Goal: Information Seeking & Learning: Learn about a topic

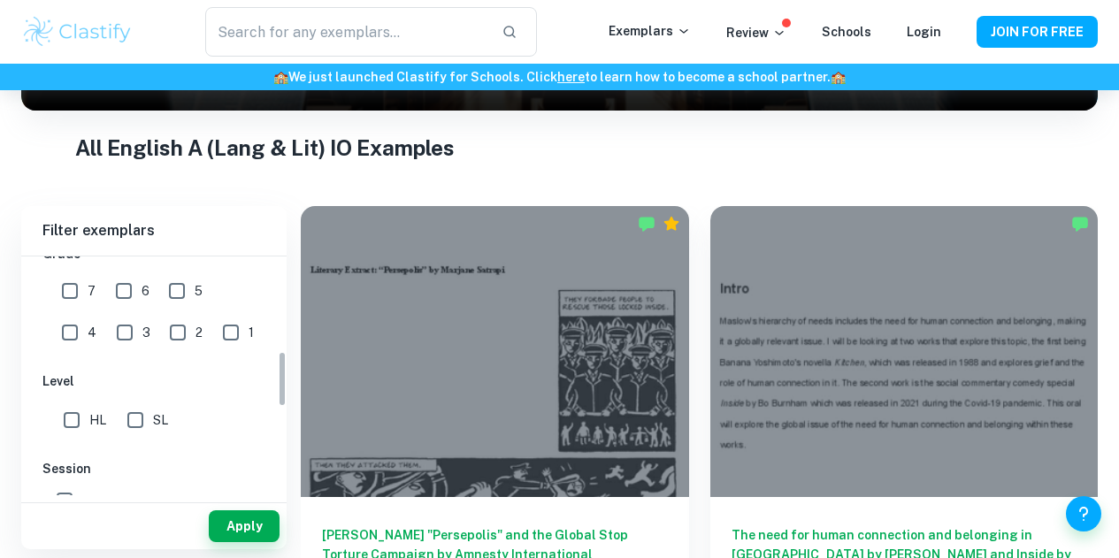
scroll to position [407, 0]
click at [72, 285] on input "7" at bounding box center [69, 290] width 35 height 35
checkbox input "true"
click at [71, 429] on input "HL" at bounding box center [71, 419] width 35 height 35
checkbox input "true"
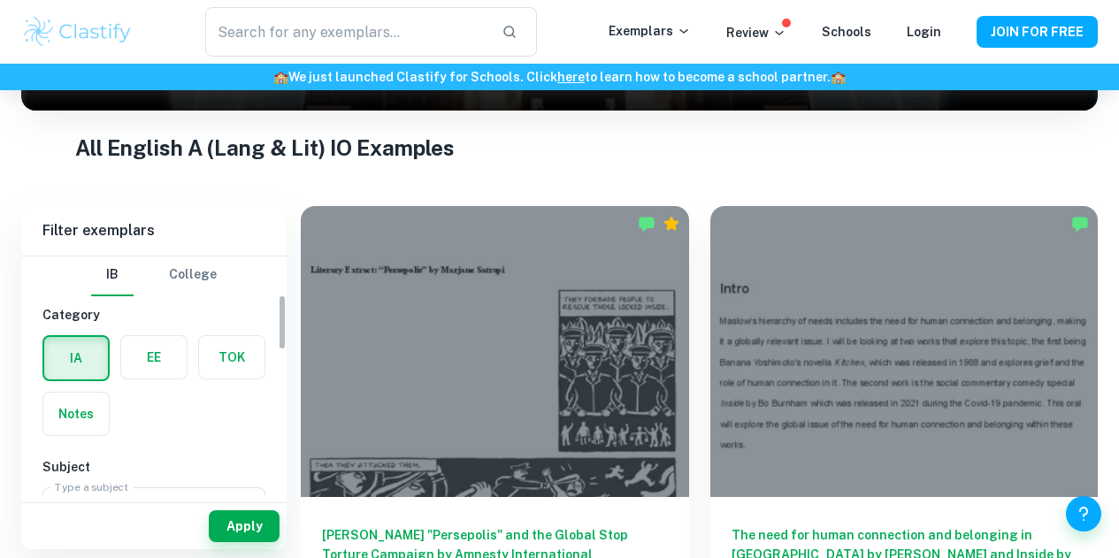
scroll to position [0, 0]
click at [233, 520] on button "Apply" at bounding box center [244, 526] width 71 height 32
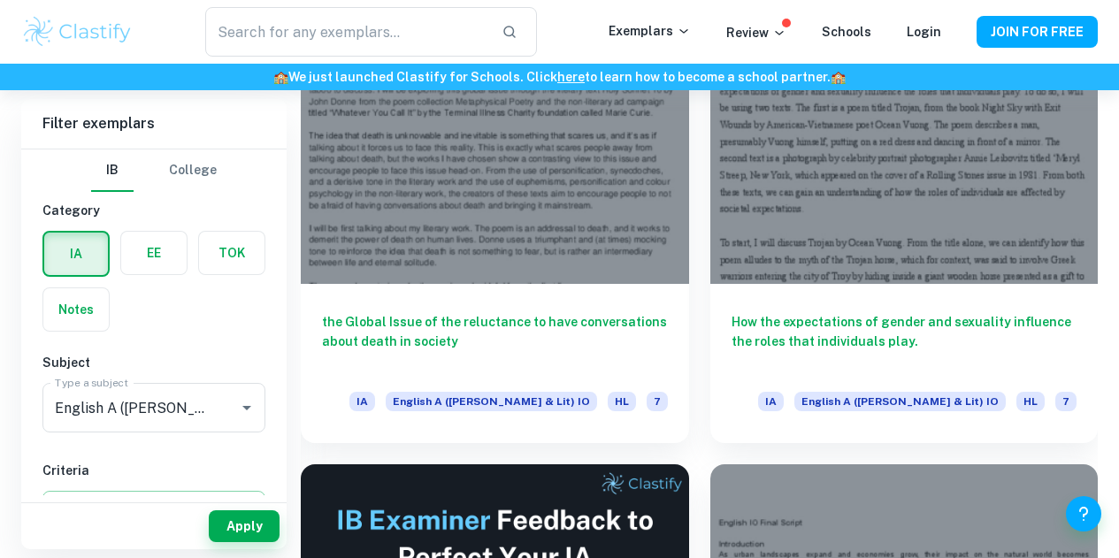
scroll to position [516, 0]
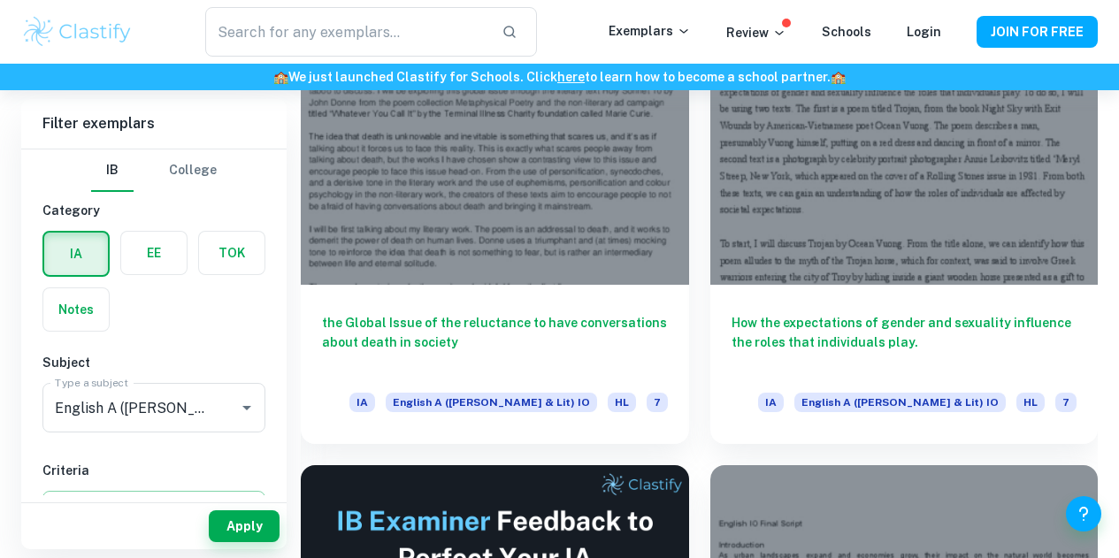
drag, startPoint x: 700, startPoint y: 264, endPoint x: 638, endPoint y: 368, distance: 121.8
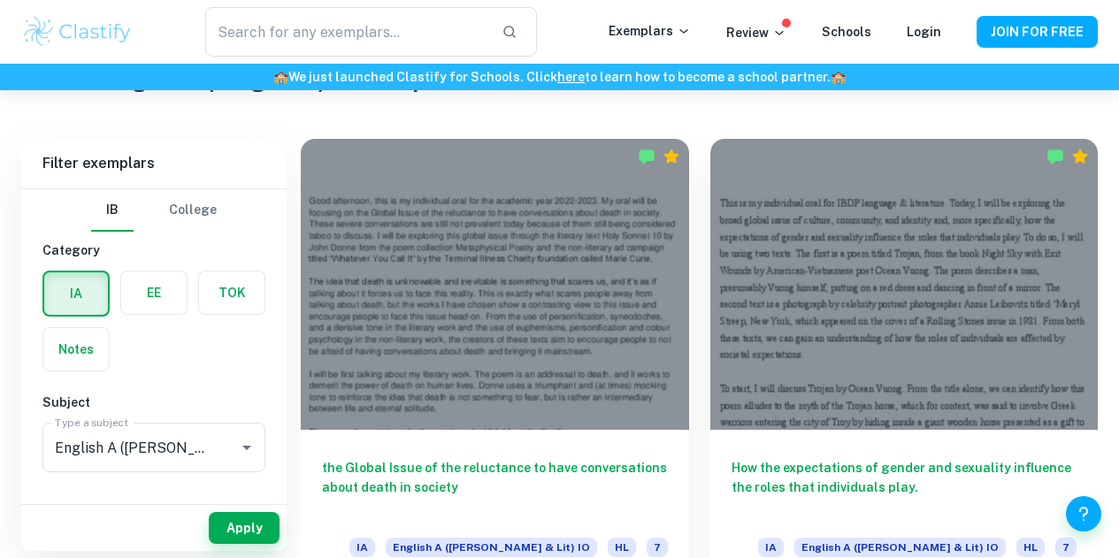
scroll to position [372, 0]
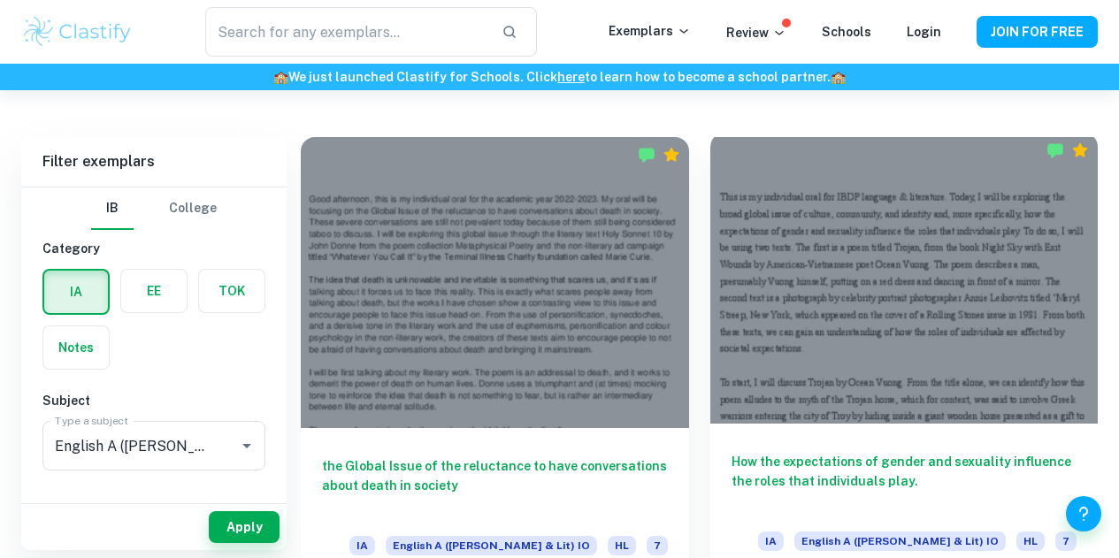
click at [731, 452] on h6 "How the expectations of gender and sexuality influence the roles that individua…" at bounding box center [904, 481] width 346 height 58
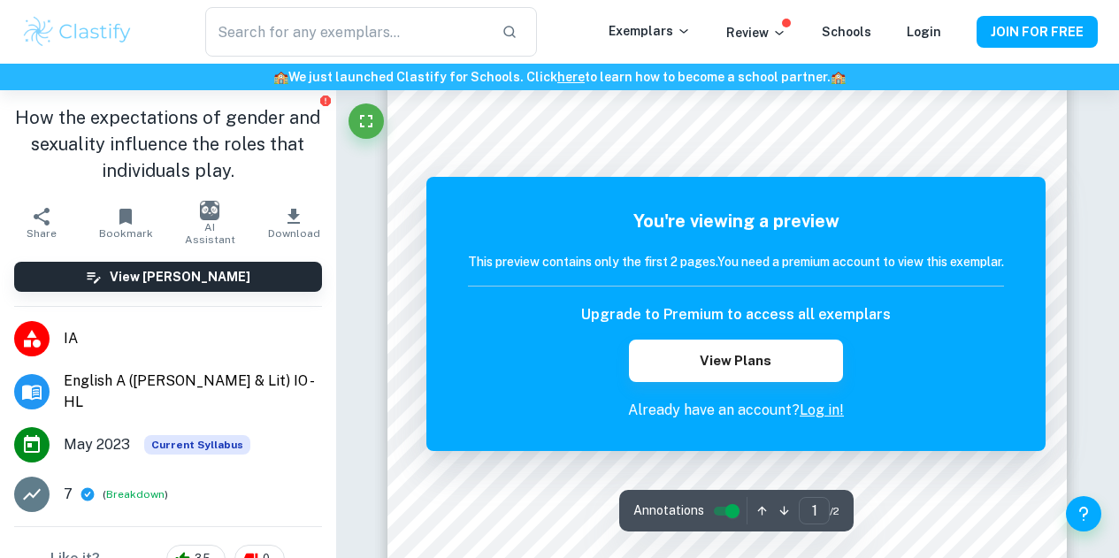
scroll to position [193, 0]
click at [948, 59] on div "​ Exemplars Review Schools Login JOIN FOR FREE" at bounding box center [559, 32] width 1119 height 64
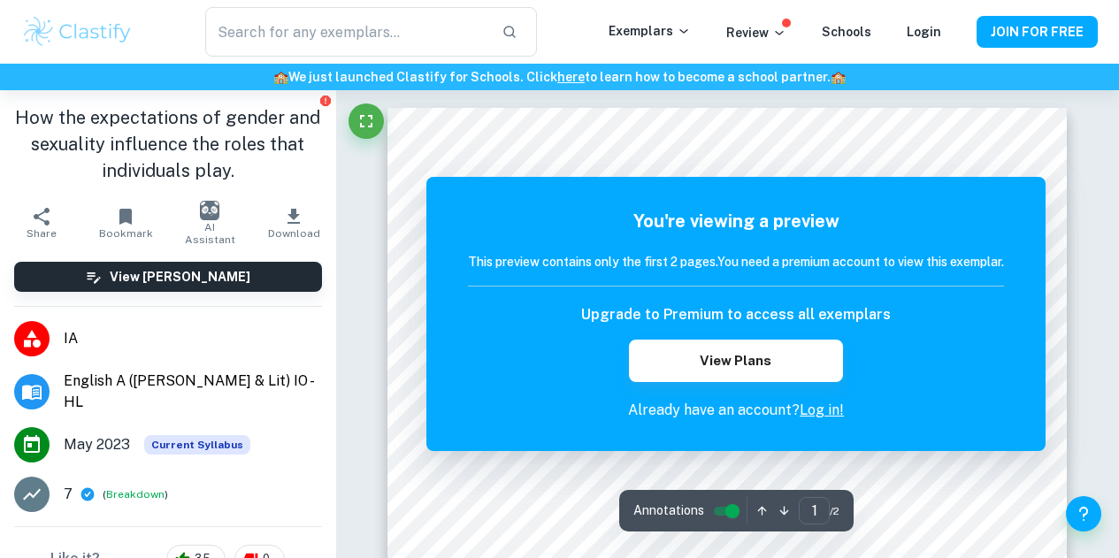
scroll to position [97, 0]
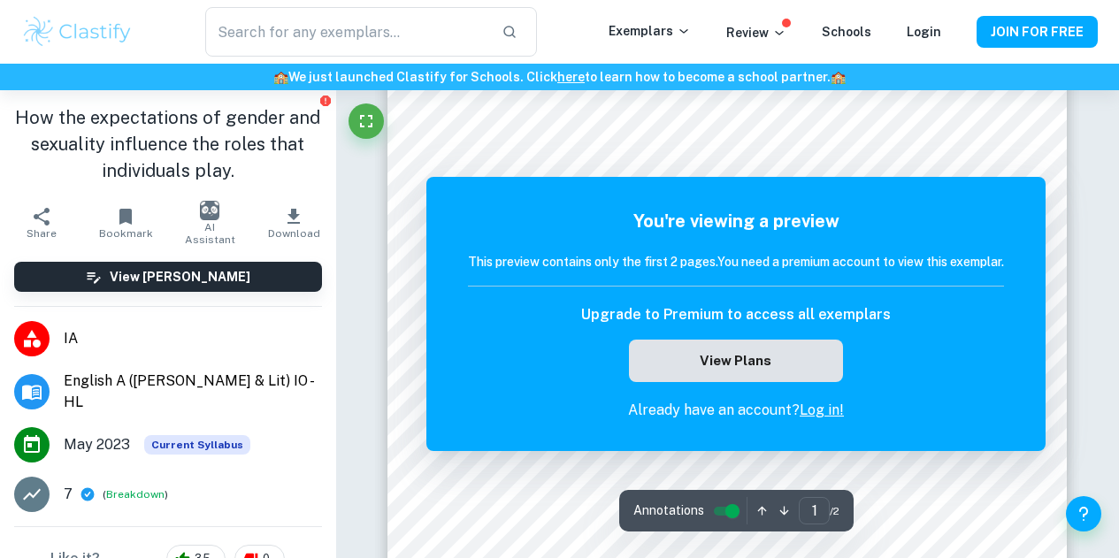
click at [760, 347] on button "View Plans" at bounding box center [736, 361] width 214 height 42
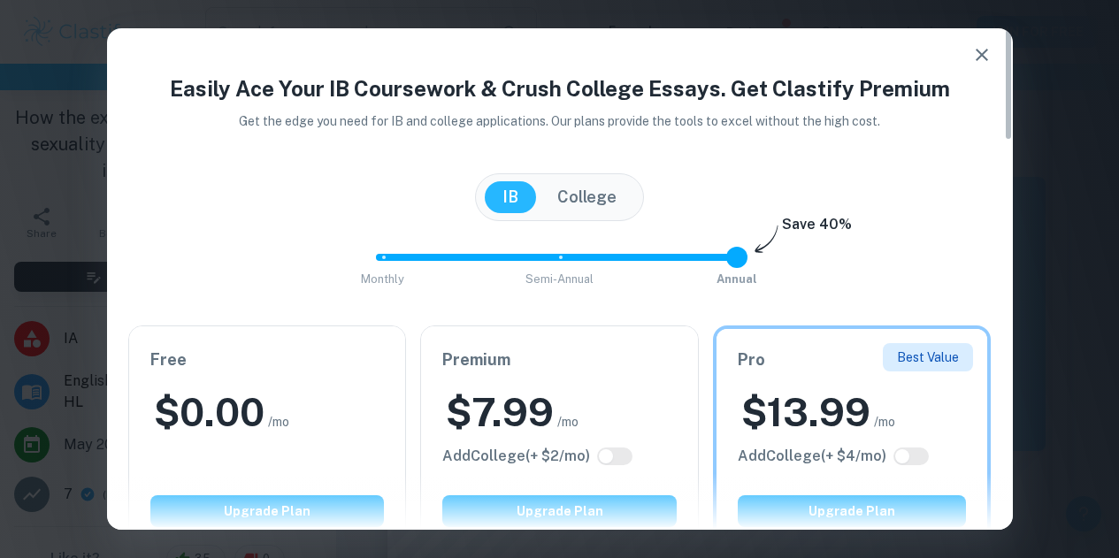
click at [983, 50] on icon "button" at bounding box center [981, 54] width 21 height 21
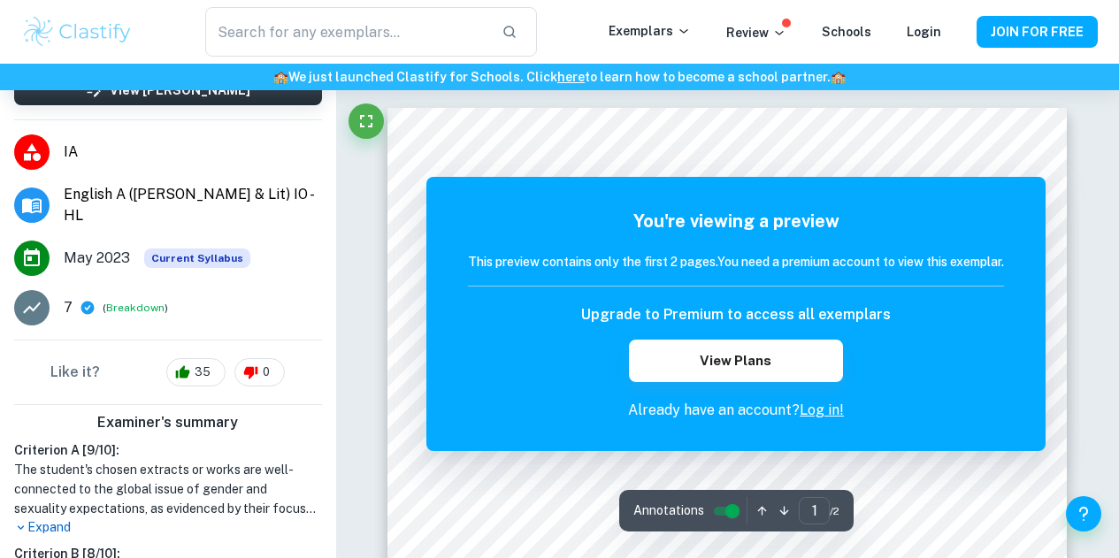
scroll to position [188, 0]
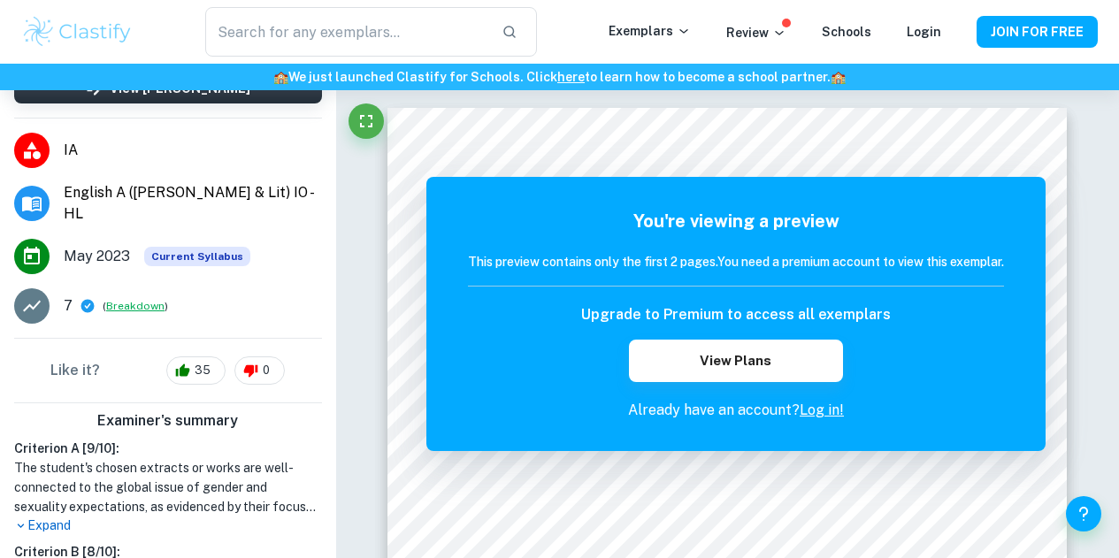
click at [128, 304] on button "Breakdown" at bounding box center [135, 306] width 58 height 16
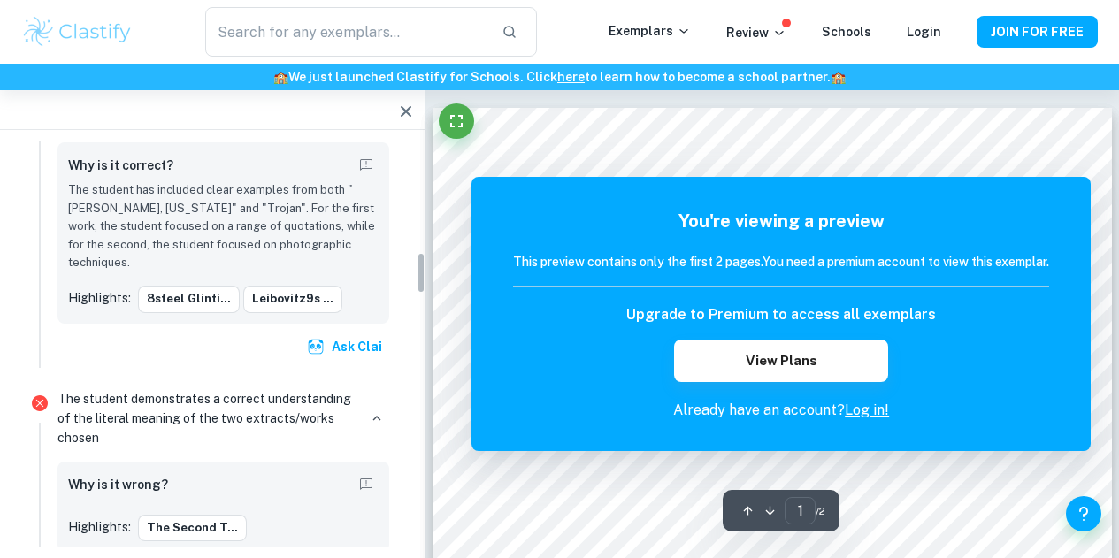
scroll to position [1081, 0]
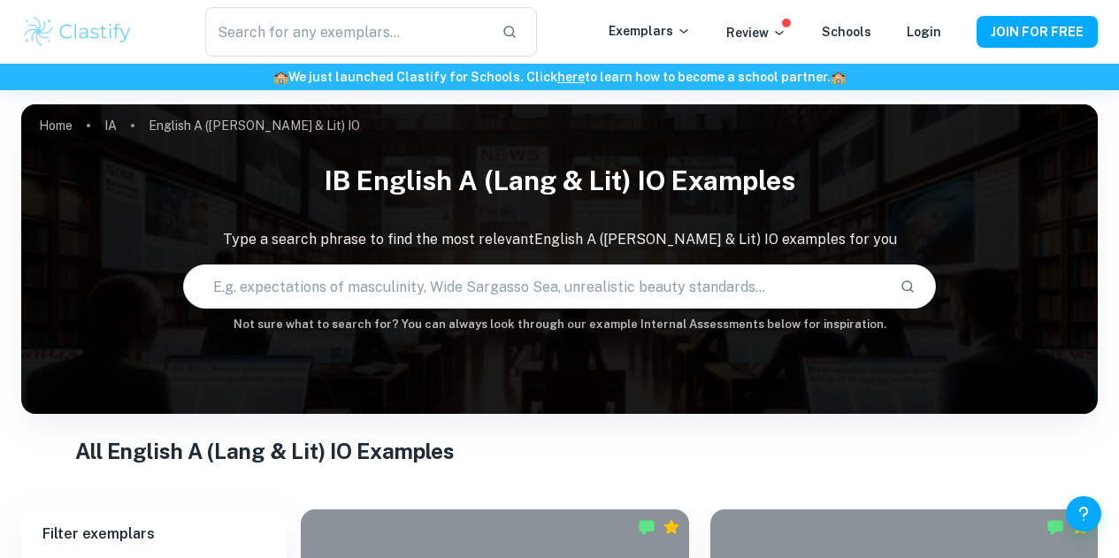
scroll to position [372, 0]
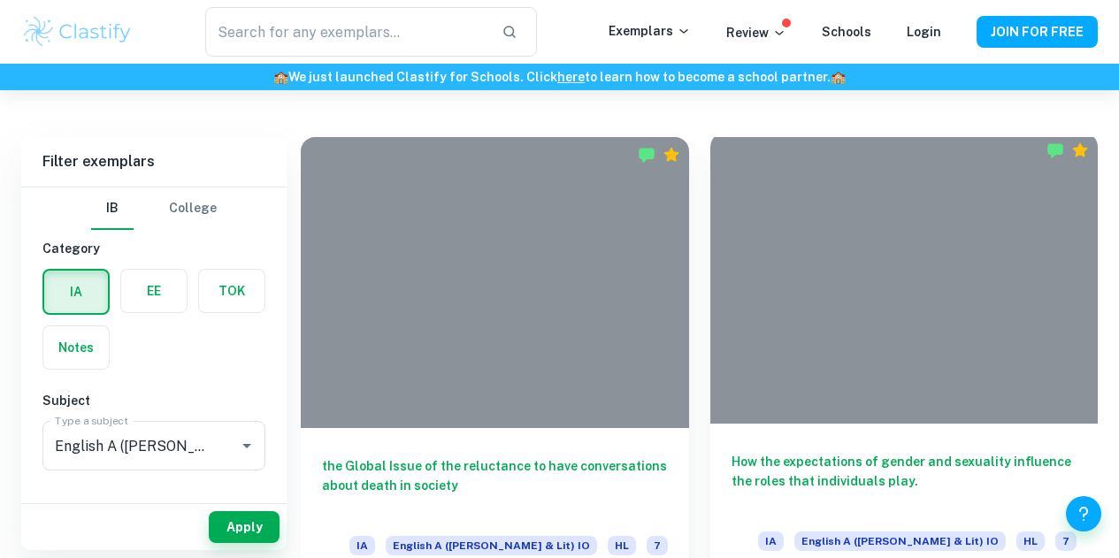
click at [731, 452] on h6 "How the expectations of gender and sexuality influence the roles that individua…" at bounding box center [904, 481] width 346 height 58
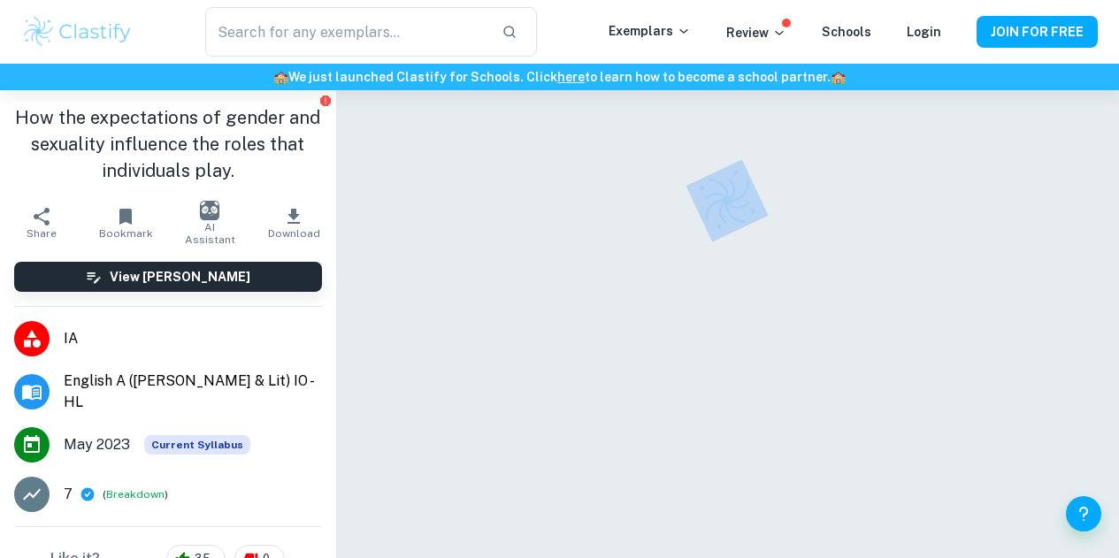
click at [738, 316] on div at bounding box center [726, 352] width 679 height 524
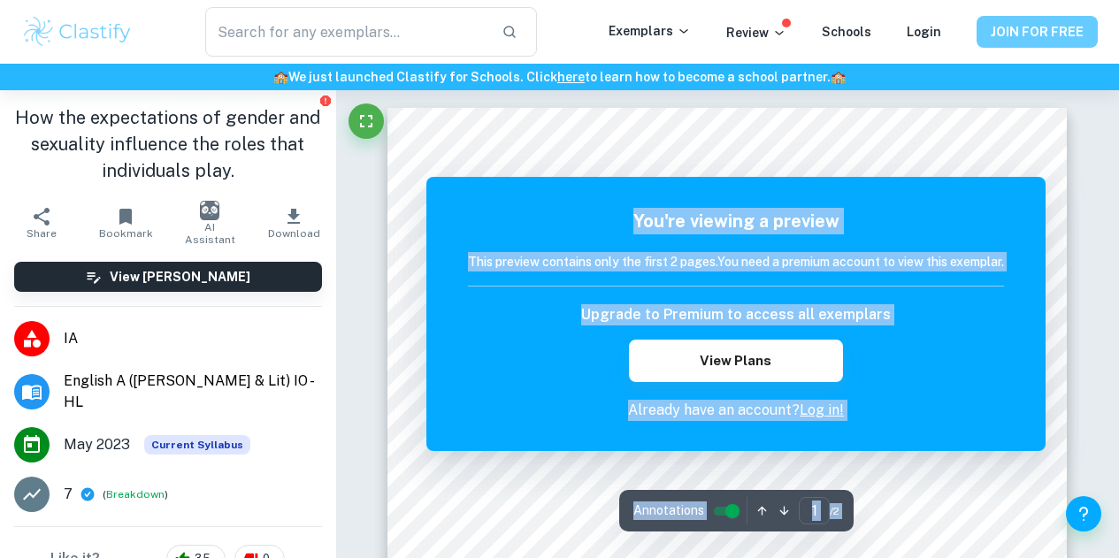
click at [1019, 45] on button "JOIN FOR FREE" at bounding box center [1036, 32] width 121 height 32
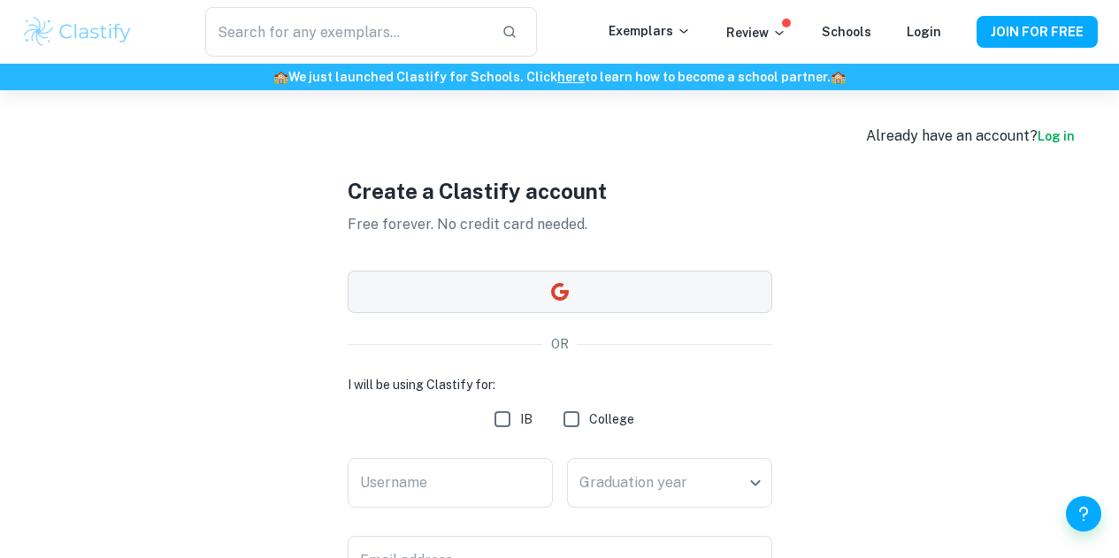
click at [549, 291] on icon "button" at bounding box center [559, 291] width 21 height 21
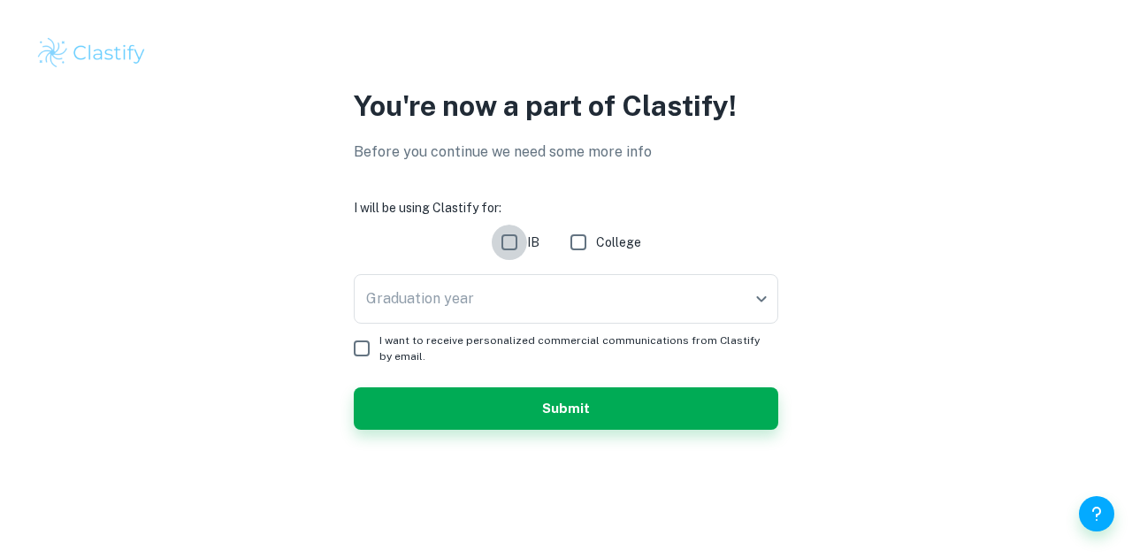
click at [514, 248] on input "IB" at bounding box center [509, 242] width 35 height 35
checkbox input "true"
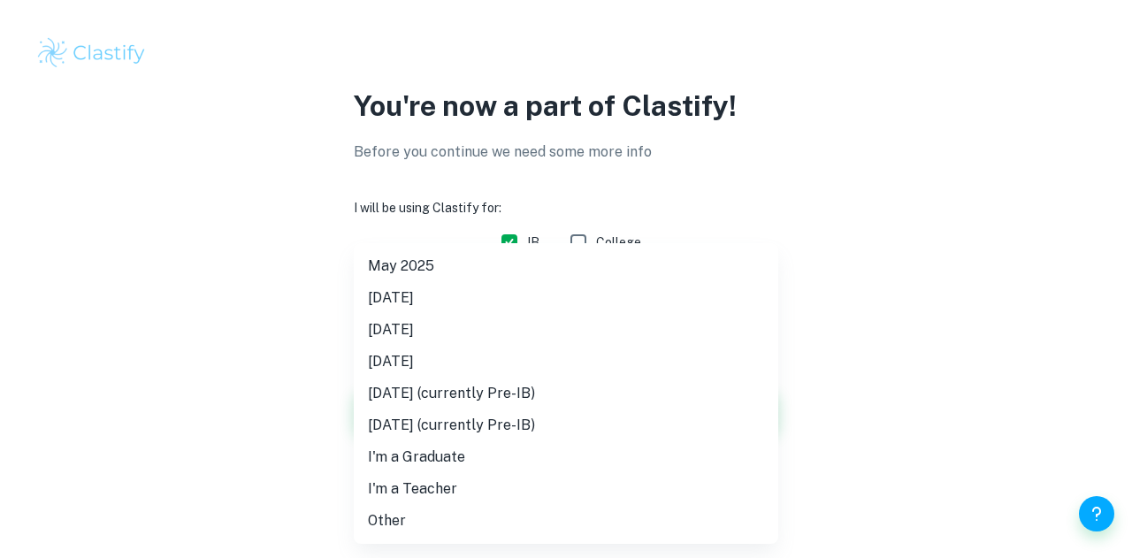
click at [523, 288] on body "We value your privacy We use cookies to enhance your browsing experience, serve…" at bounding box center [566, 279] width 1132 height 558
click at [606, 351] on li "[DATE]" at bounding box center [566, 362] width 424 height 32
type input "N26"
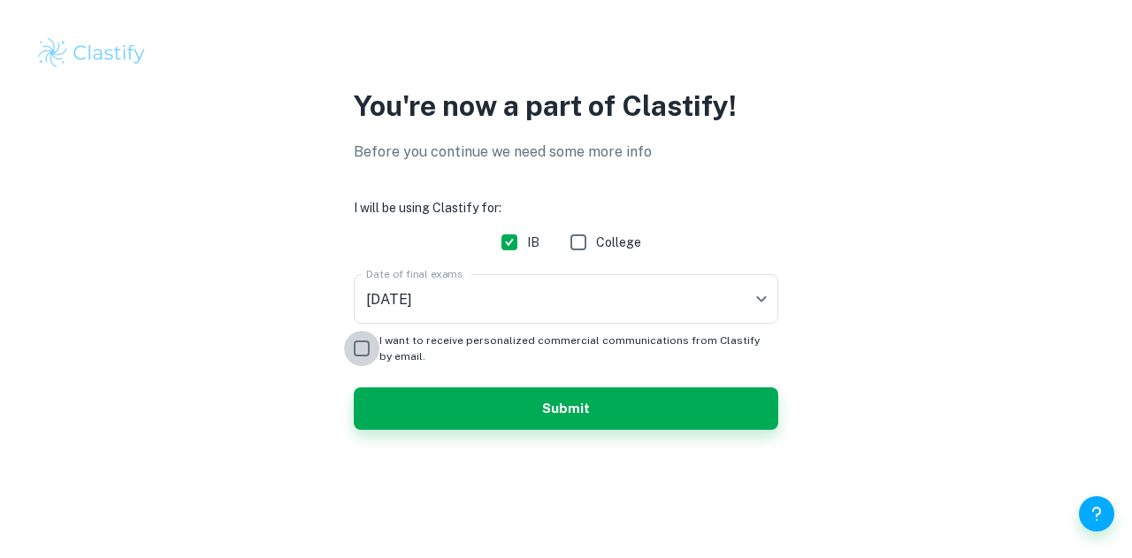
click at [363, 348] on input "I want to receive personalized commercial communications from Clastify by email." at bounding box center [361, 348] width 35 height 35
checkbox input "true"
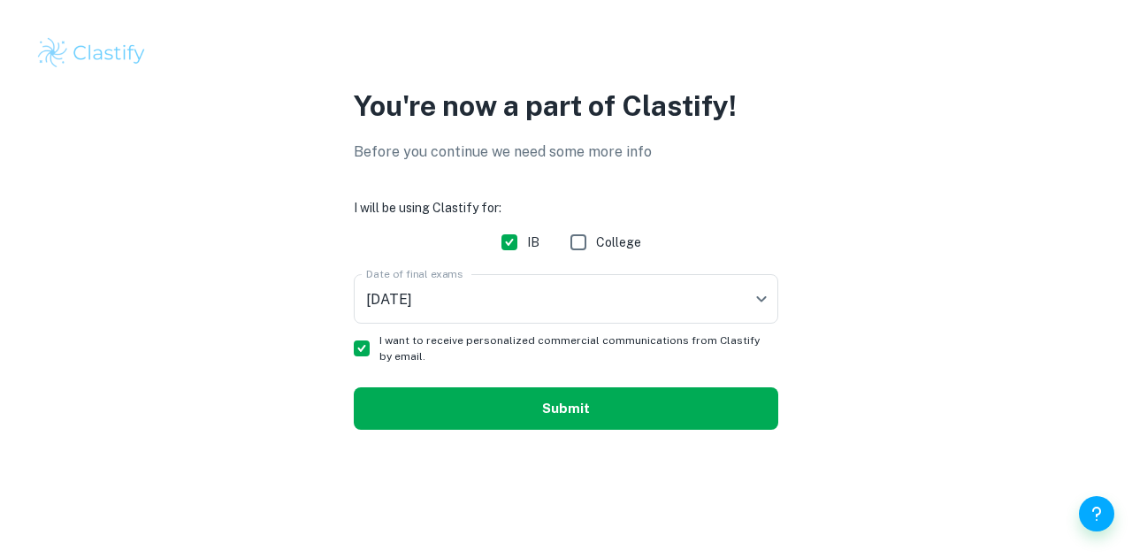
click at [426, 397] on button "Submit" at bounding box center [566, 408] width 424 height 42
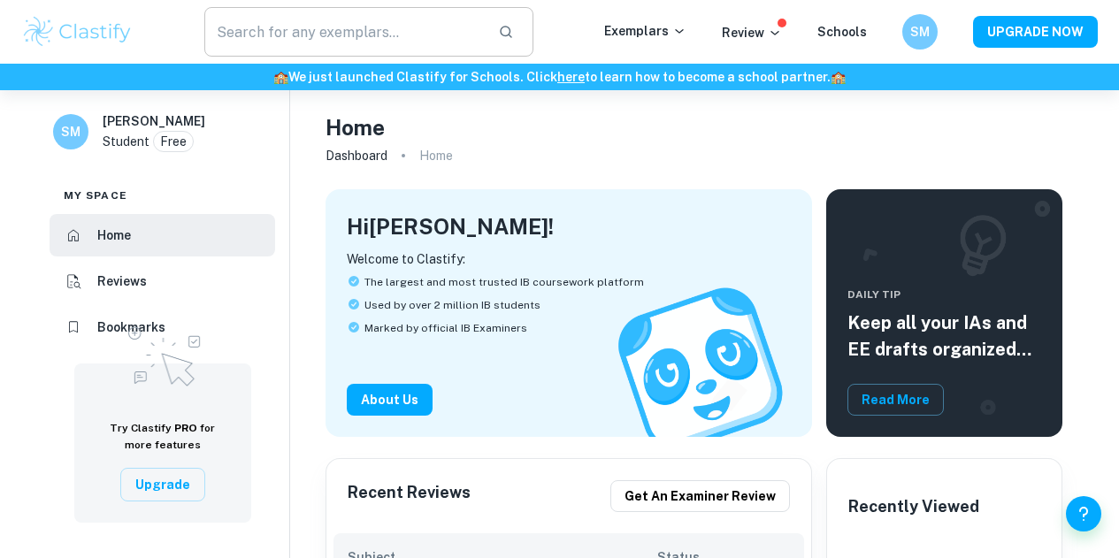
click at [334, 36] on input "text" at bounding box center [343, 32] width 279 height 50
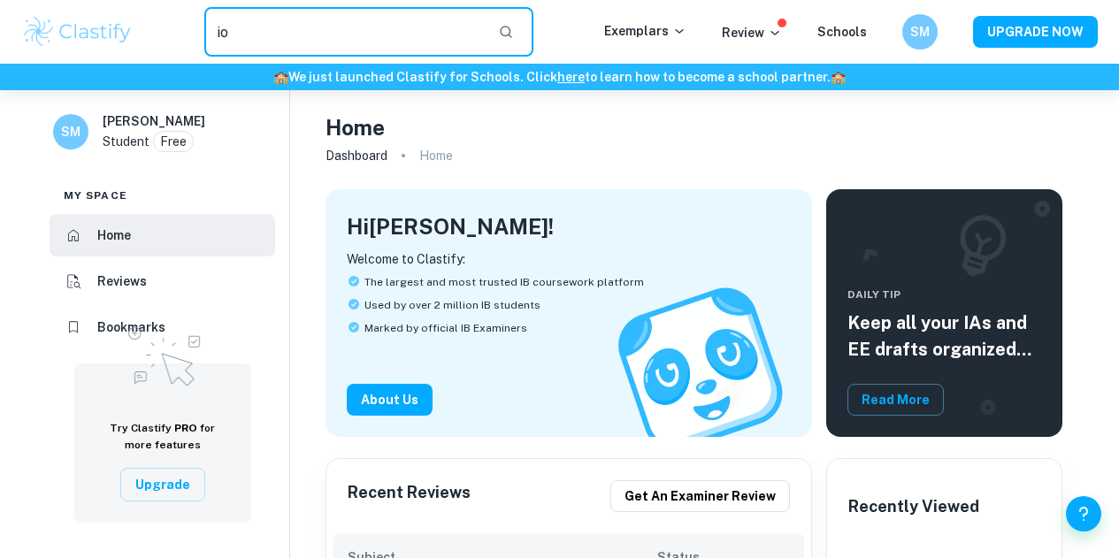
type input "io"
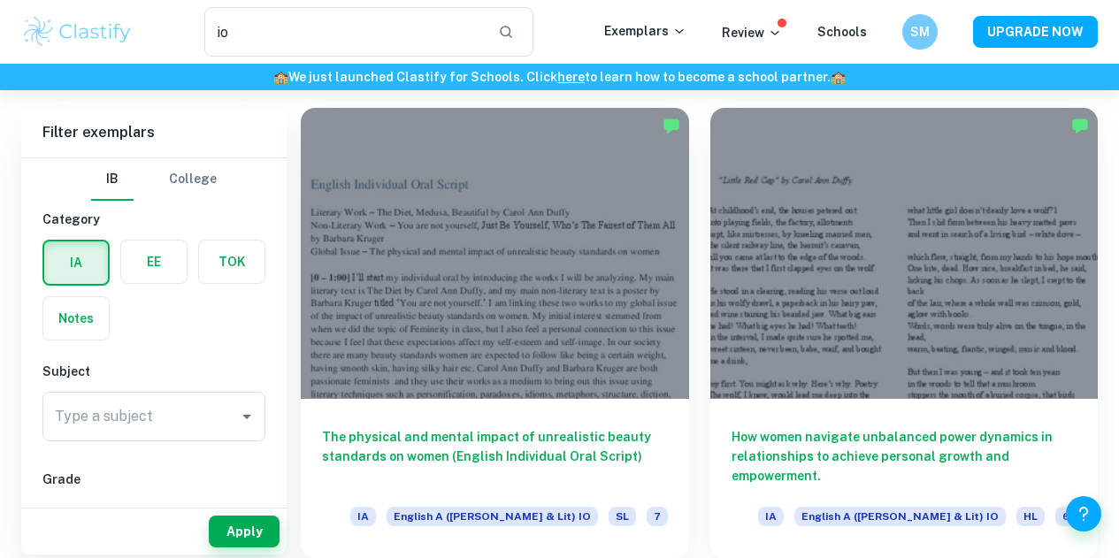
scroll to position [173, 0]
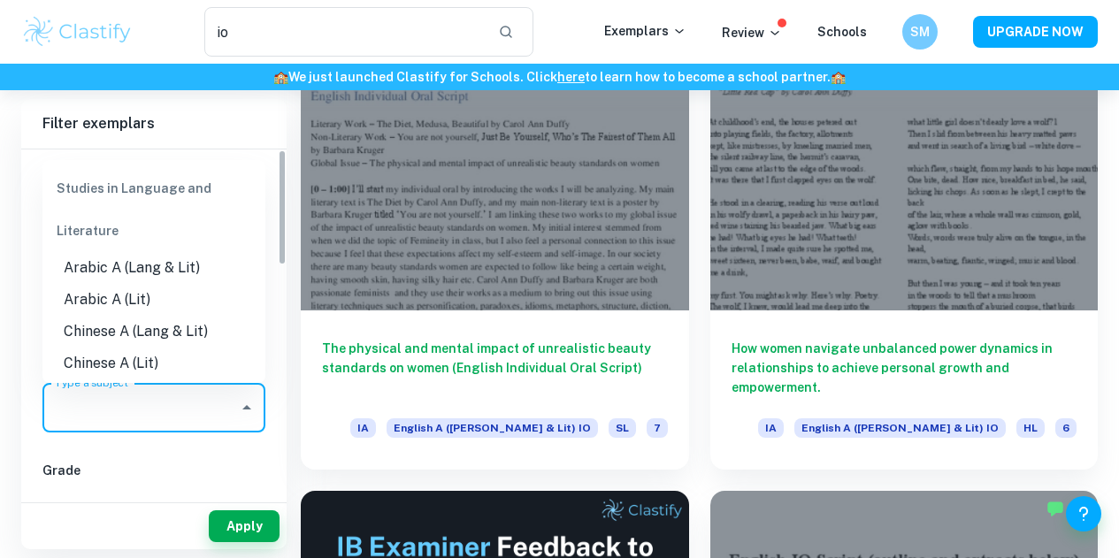
click at [181, 407] on input "Type a subject" at bounding box center [140, 408] width 180 height 34
click at [236, 417] on icon "Close" at bounding box center [246, 407] width 21 height 21
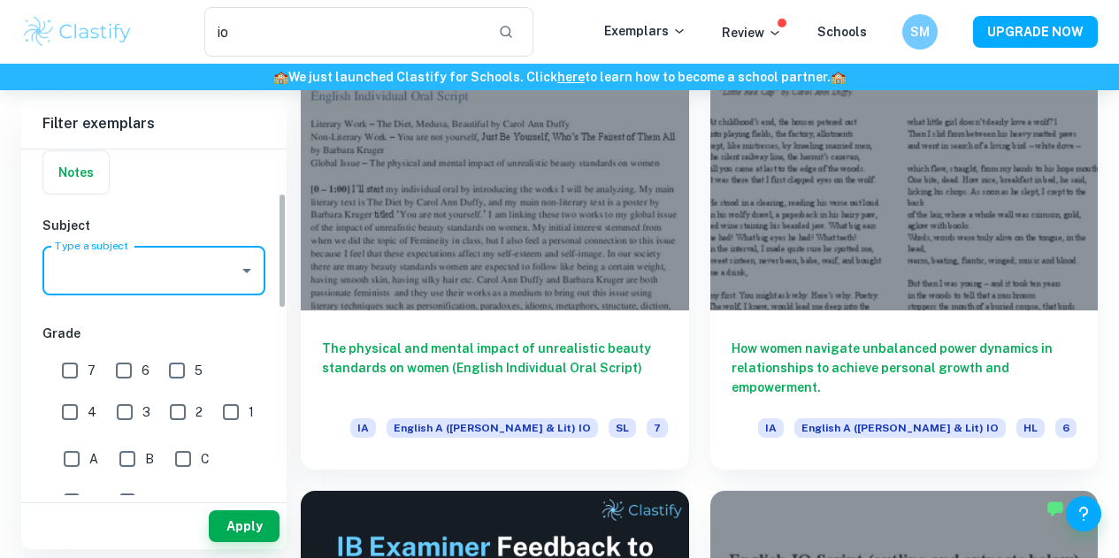
scroll to position [138, 0]
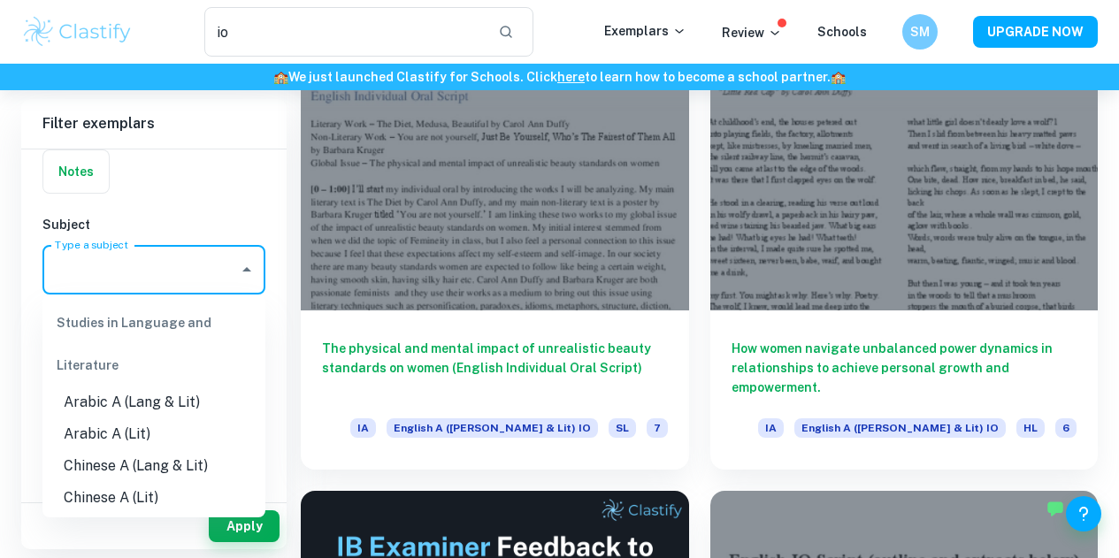
click at [223, 263] on input "Type a subject" at bounding box center [140, 270] width 180 height 34
click at [140, 398] on li "English A (Lang & Lit)" at bounding box center [153, 402] width 223 height 32
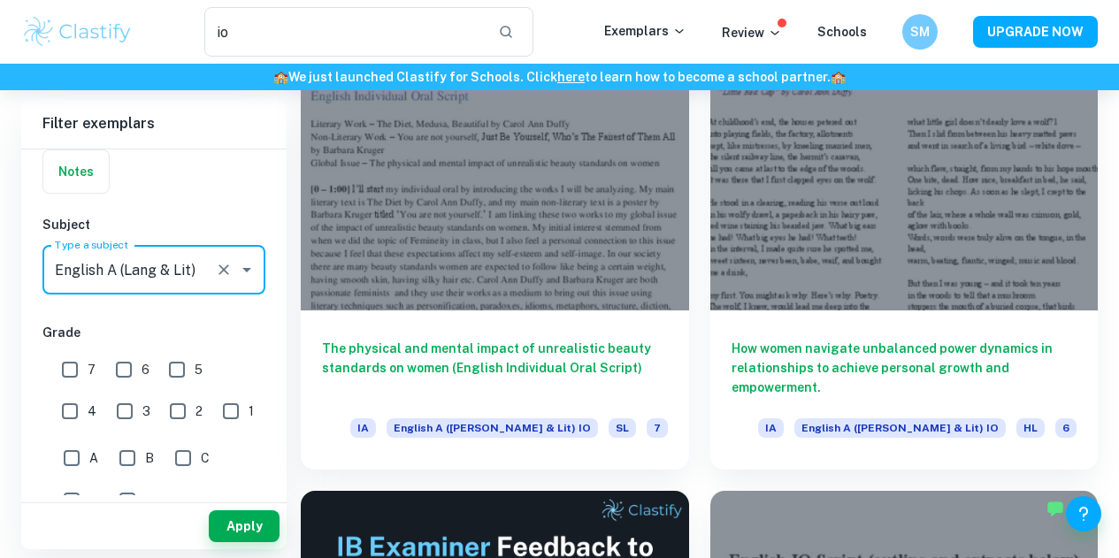
type input "English A (Lang & Lit)"
click at [61, 371] on input "7" at bounding box center [69, 369] width 35 height 35
checkbox input "true"
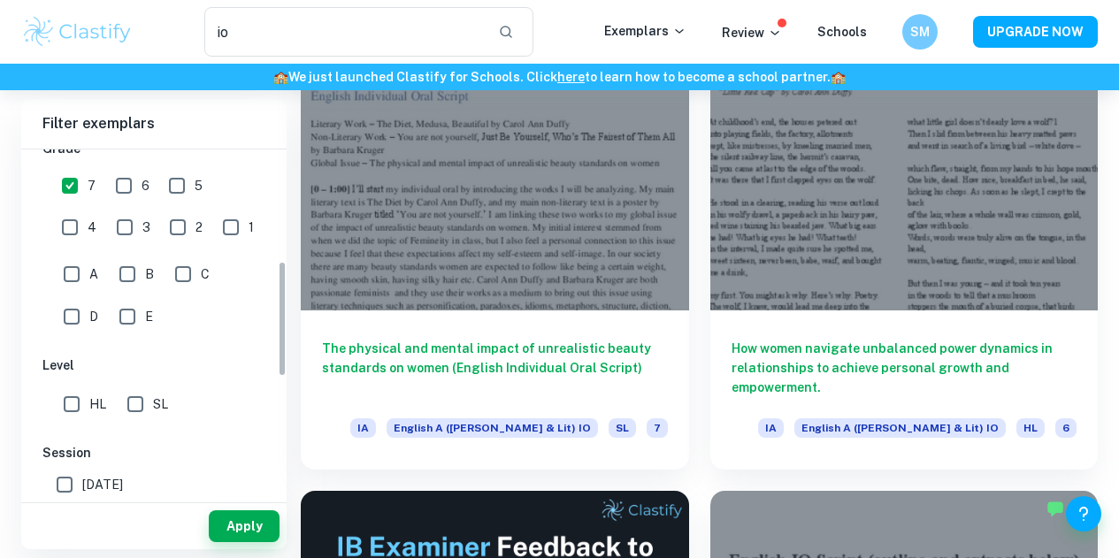
scroll to position [375, 0]
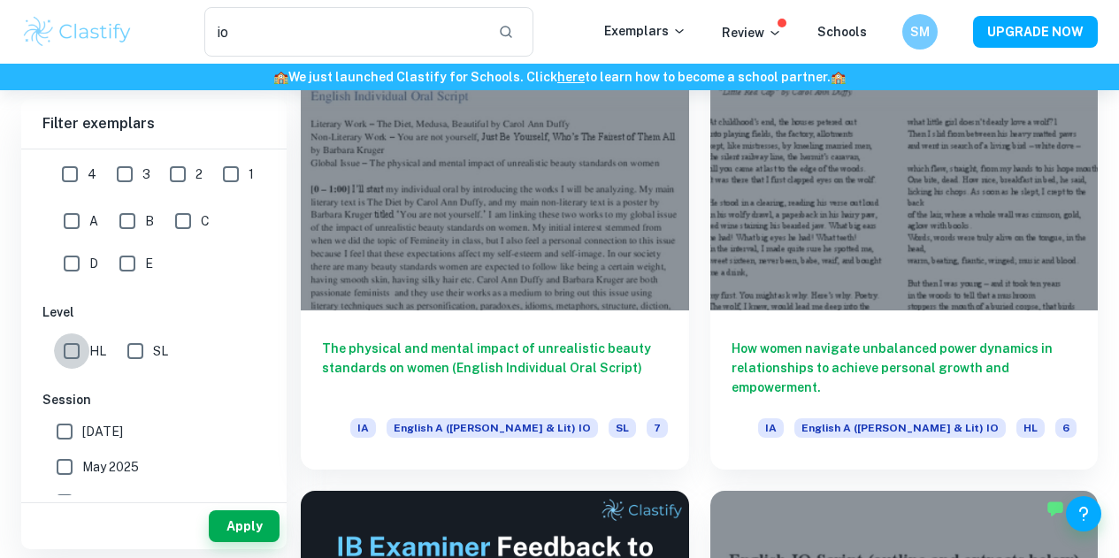
click at [80, 335] on input "HL" at bounding box center [71, 350] width 35 height 35
checkbox input "true"
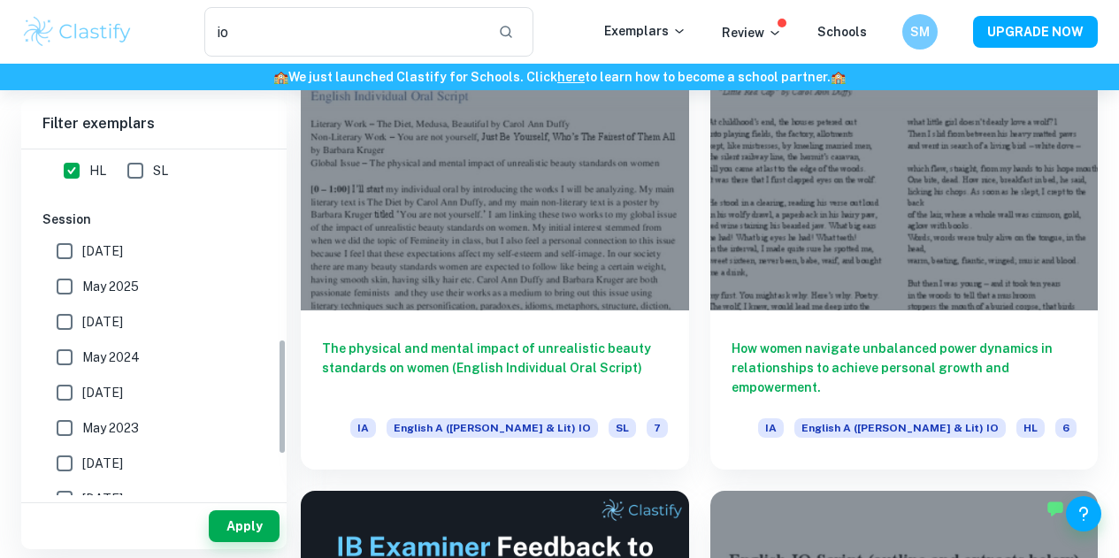
scroll to position [563, 0]
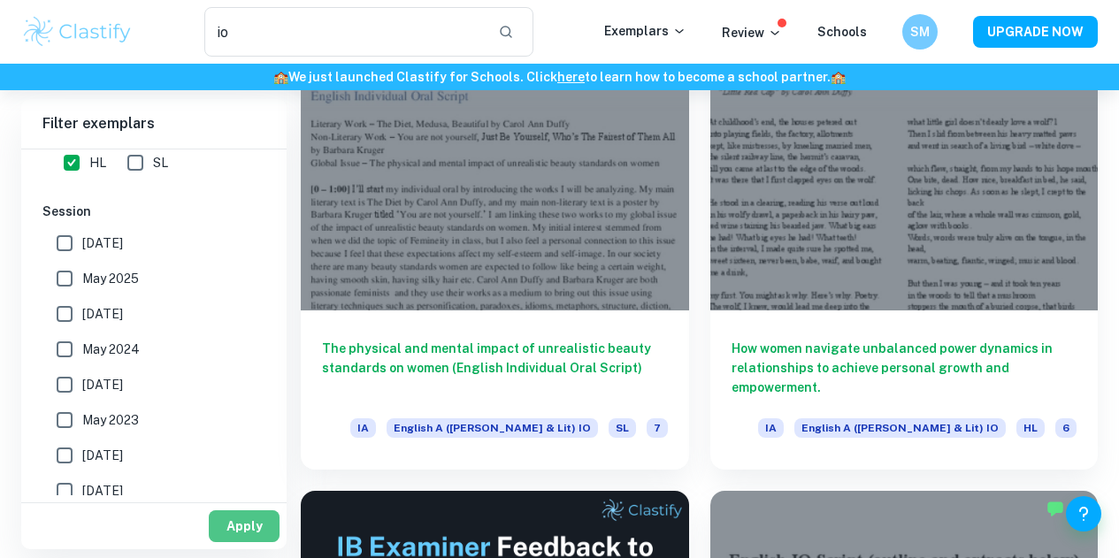
click at [251, 533] on button "Apply" at bounding box center [244, 526] width 71 height 32
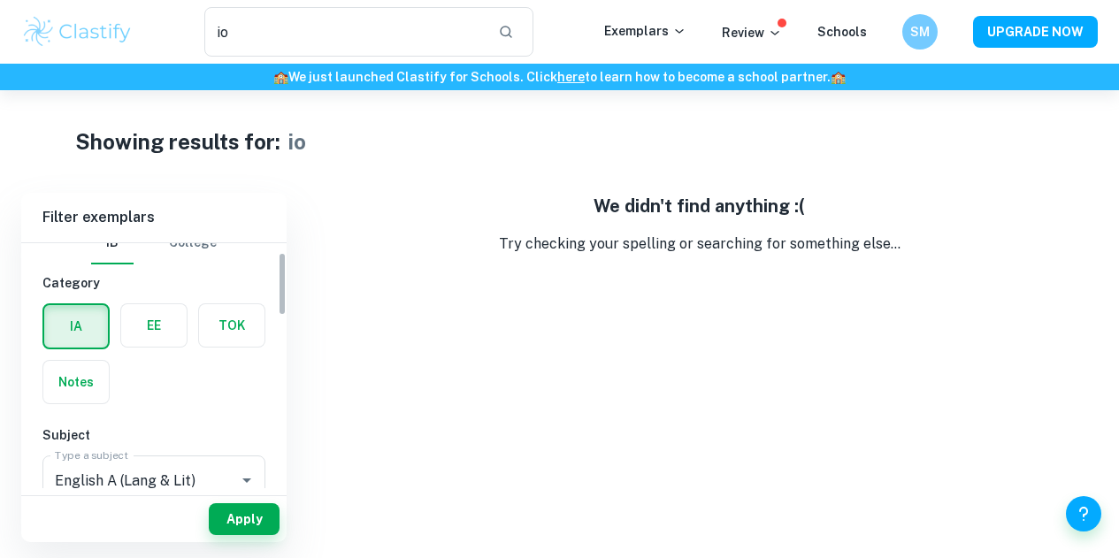
scroll to position [11, 0]
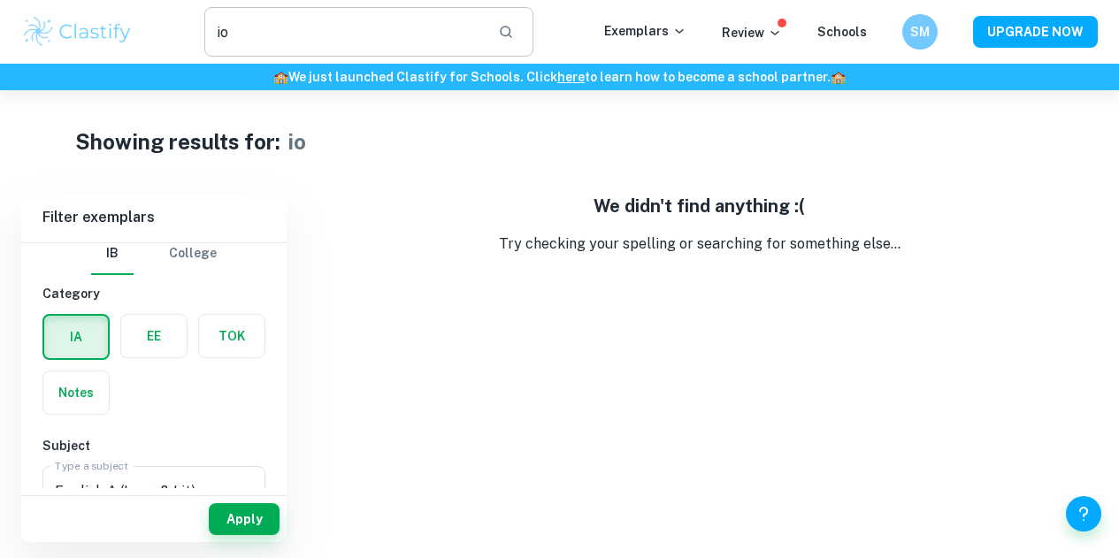
click at [231, 30] on input "io" at bounding box center [343, 32] width 279 height 50
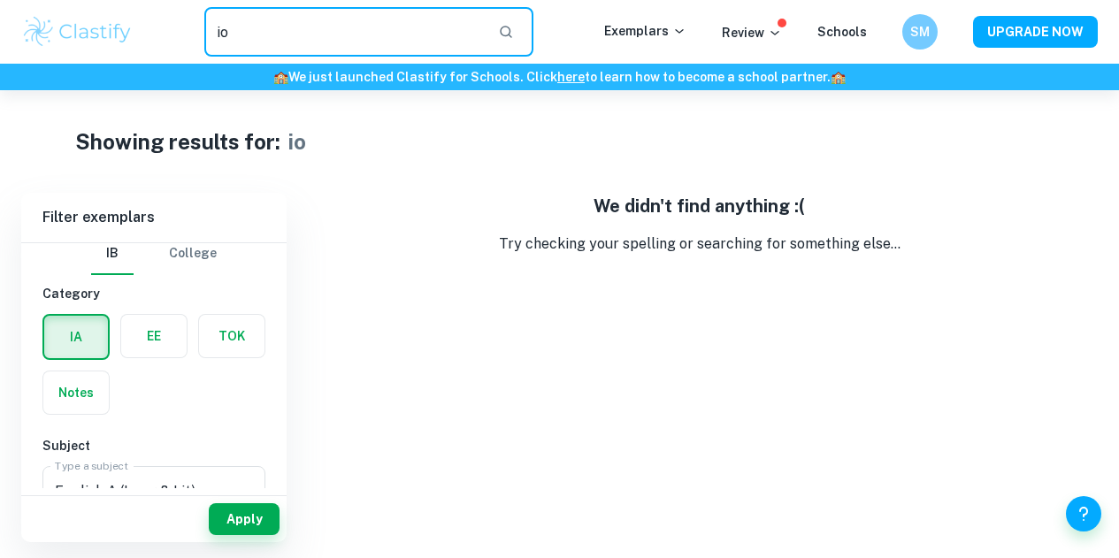
click at [231, 30] on input "io" at bounding box center [343, 32] width 279 height 50
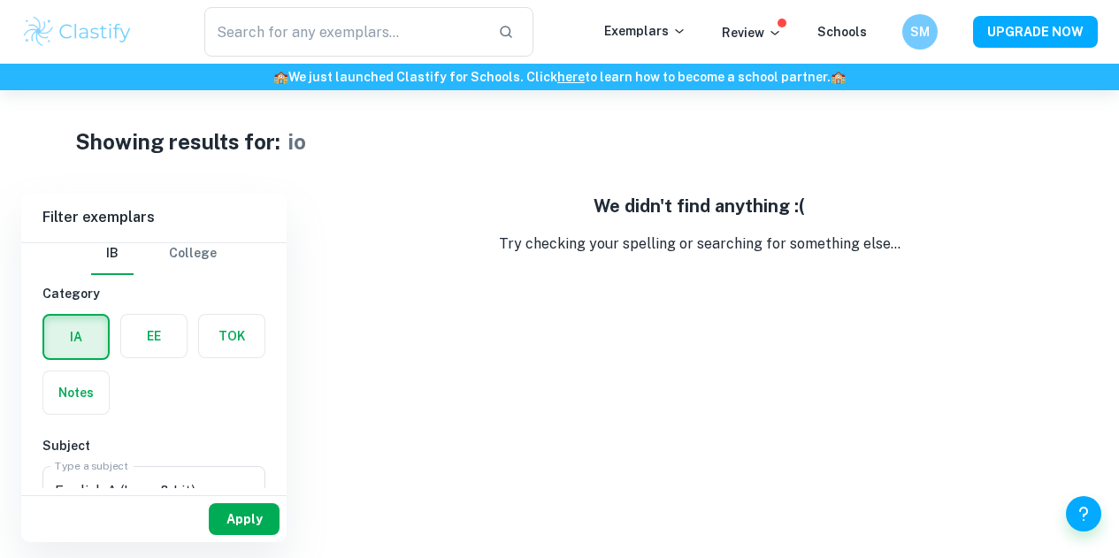
click at [241, 530] on button "Apply" at bounding box center [244, 519] width 71 height 32
type input "io"
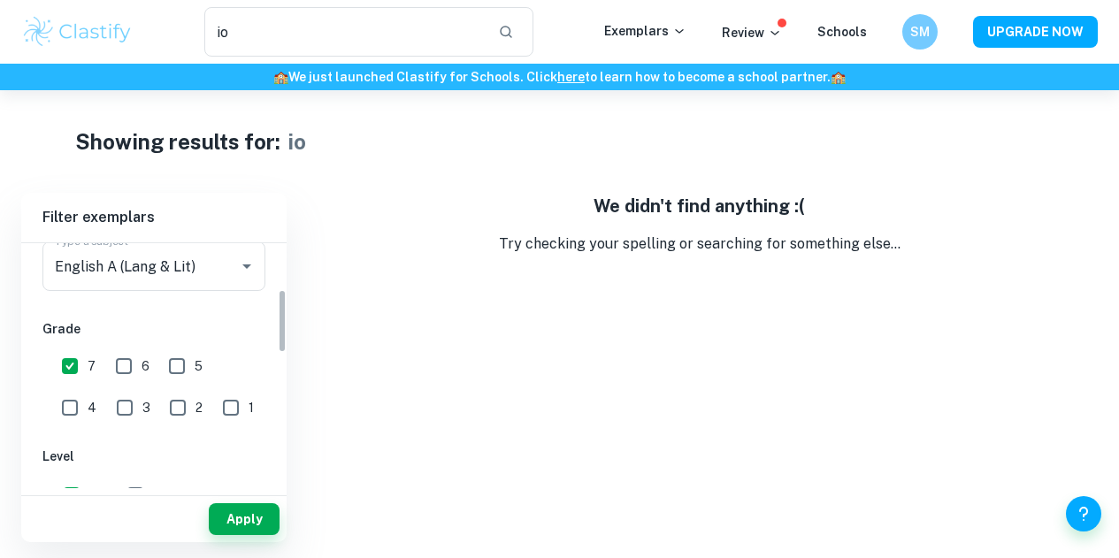
scroll to position [177, 0]
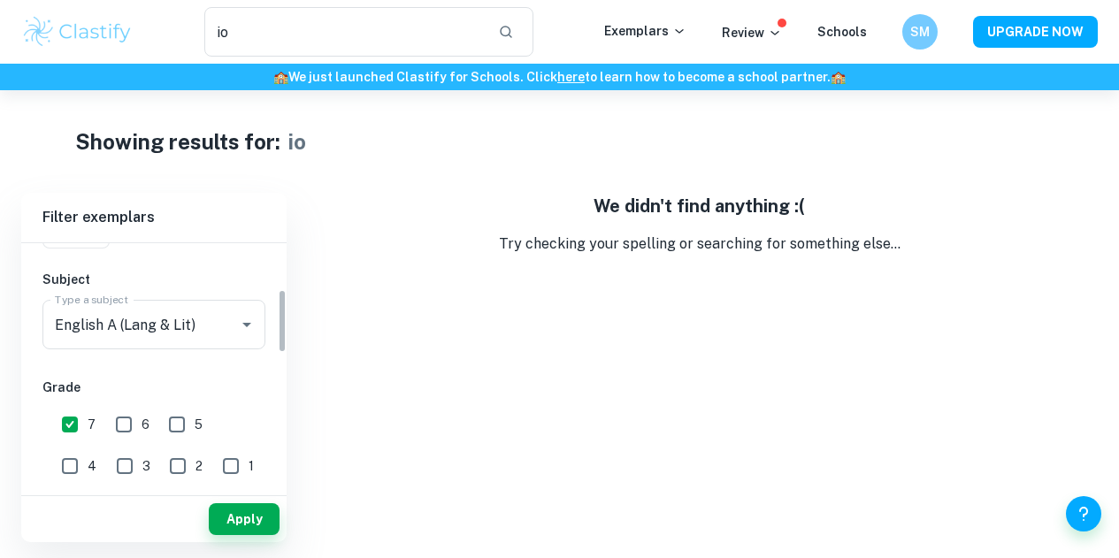
click at [137, 438] on input "6" at bounding box center [123, 424] width 35 height 35
checkbox input "true"
click at [178, 429] on input "5" at bounding box center [176, 424] width 35 height 35
checkbox input "true"
click at [245, 522] on button "Apply" at bounding box center [244, 519] width 71 height 32
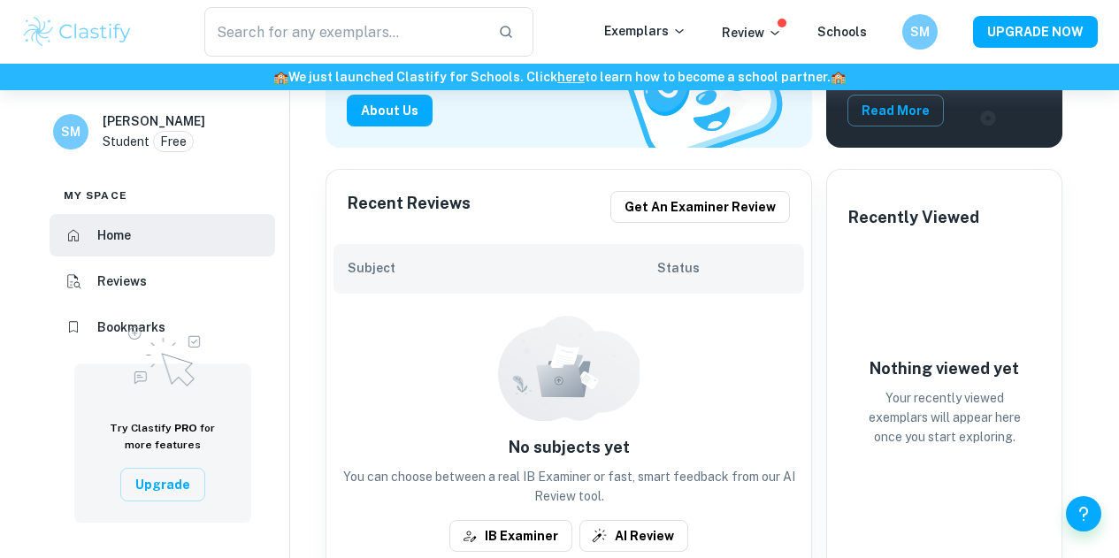
scroll to position [290, 0]
click at [517, 283] on div "Subject Status" at bounding box center [568, 268] width 470 height 50
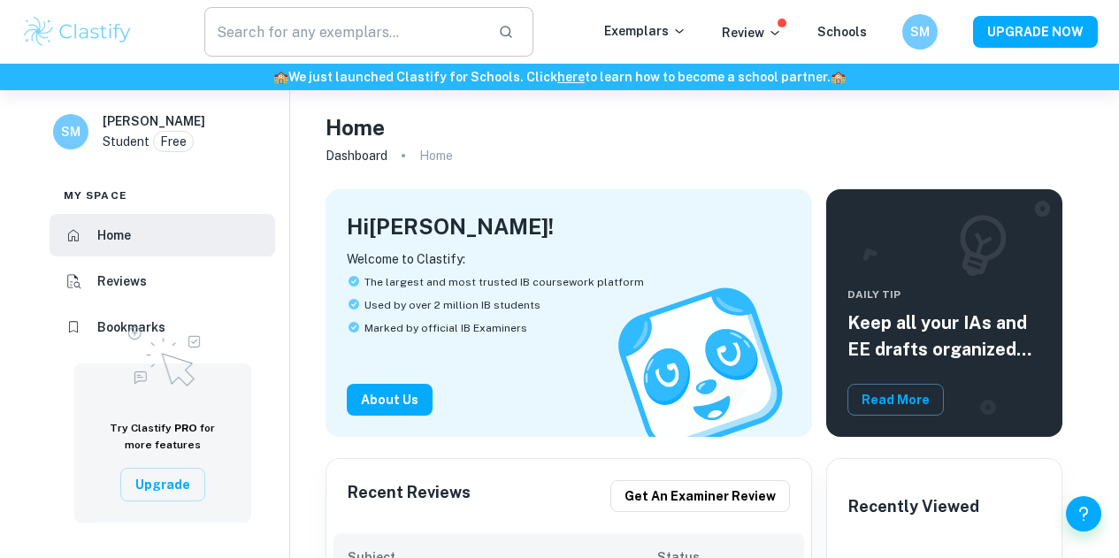
click at [406, 23] on input "text" at bounding box center [343, 32] width 279 height 50
click at [763, 38] on p "Review" at bounding box center [752, 32] width 60 height 19
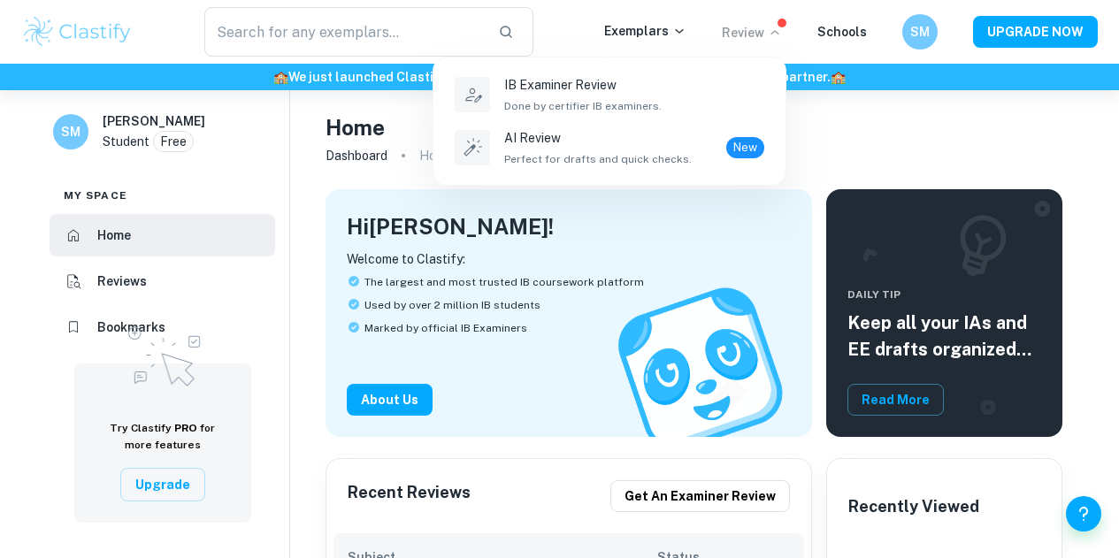
click at [646, 38] on div at bounding box center [559, 279] width 1119 height 558
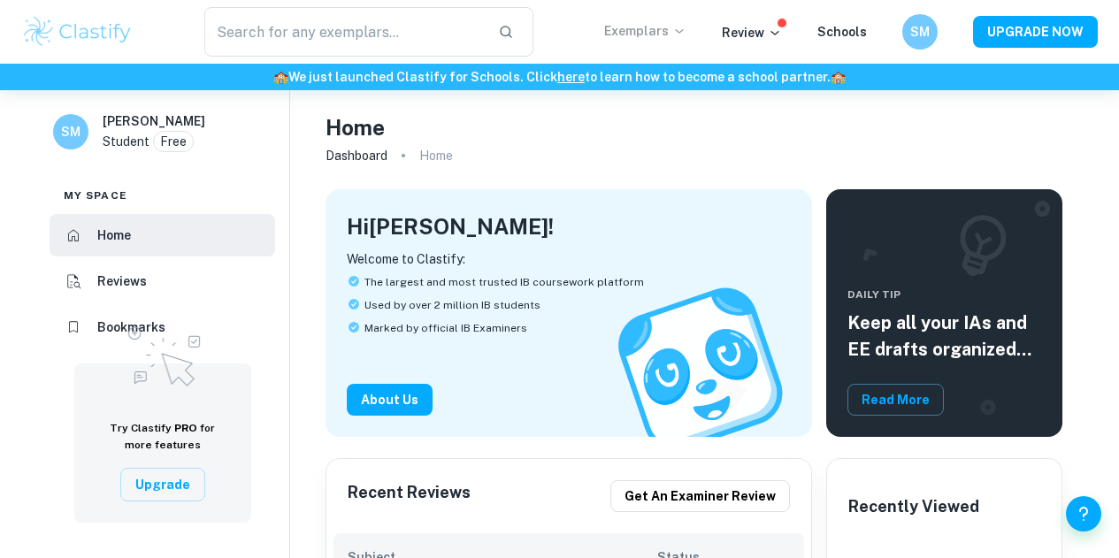
click at [642, 27] on p "Exemplars" at bounding box center [645, 30] width 82 height 19
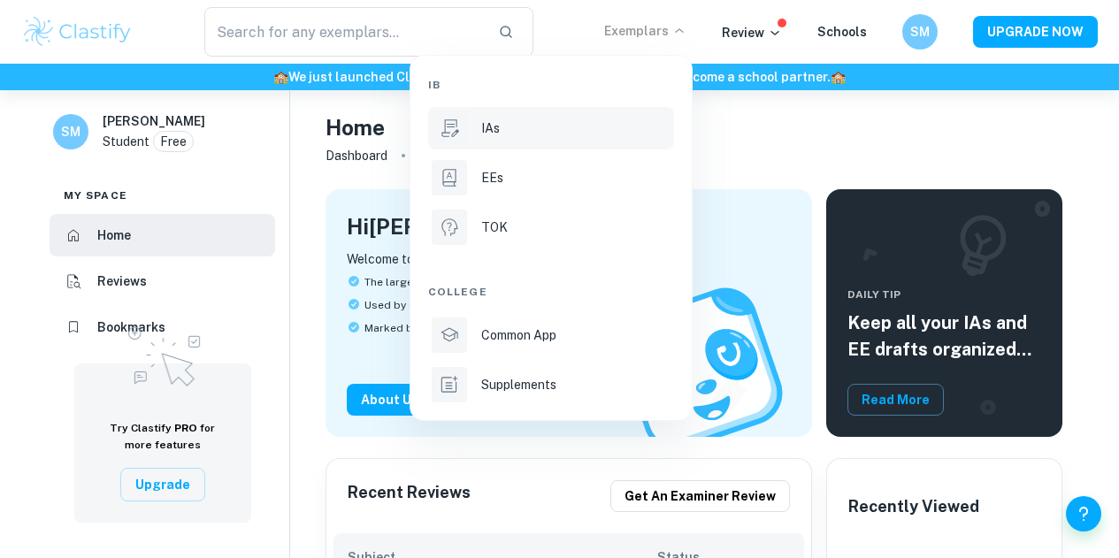
click at [513, 134] on div "IAs" at bounding box center [575, 127] width 189 height 19
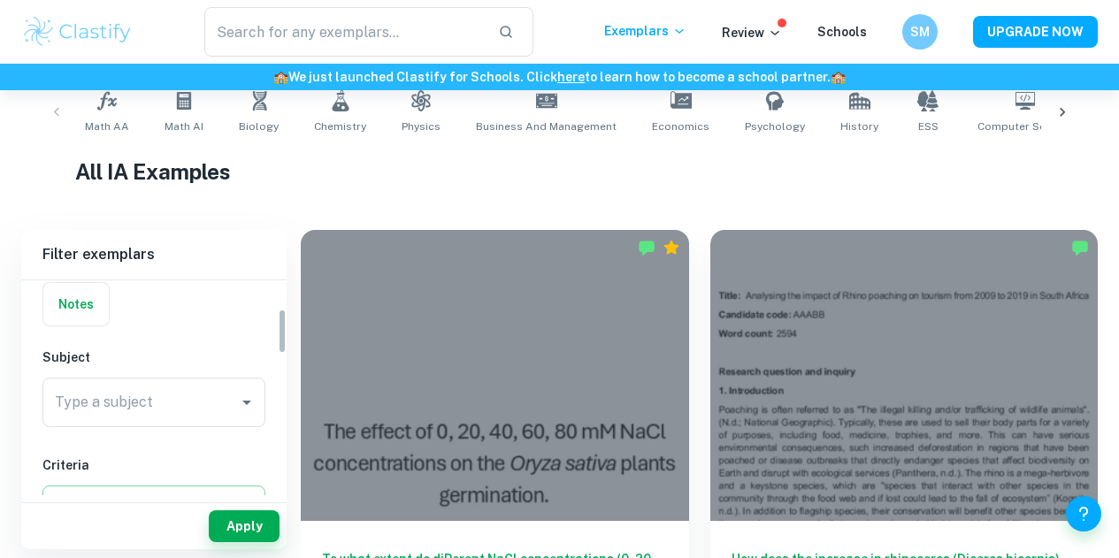
scroll to position [135, 0]
click at [249, 394] on icon "Open" at bounding box center [246, 403] width 21 height 21
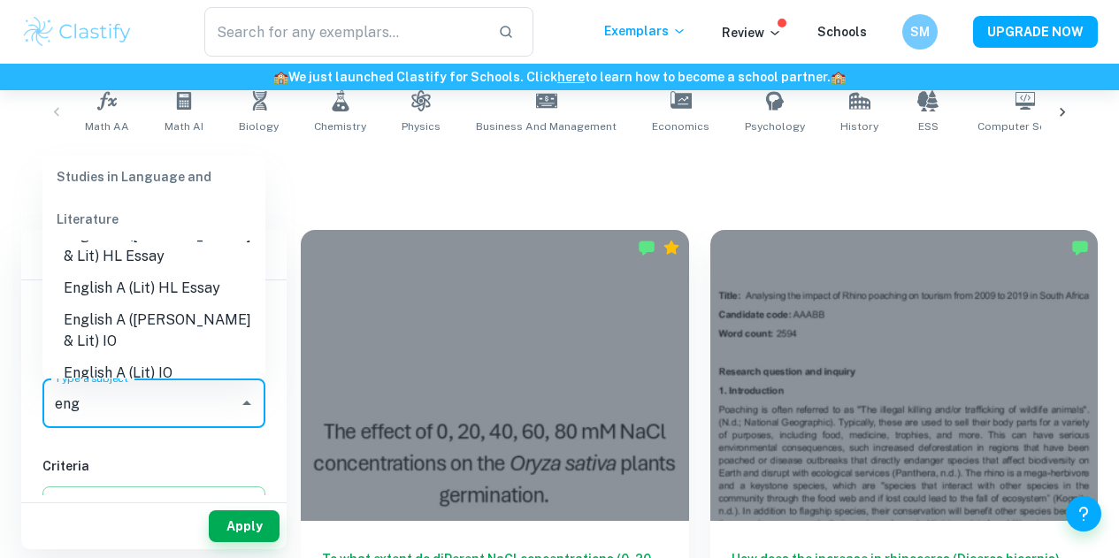
scroll to position [26, 0]
click at [162, 318] on li "English A ([PERSON_NAME] & Lit) IO" at bounding box center [153, 333] width 223 height 53
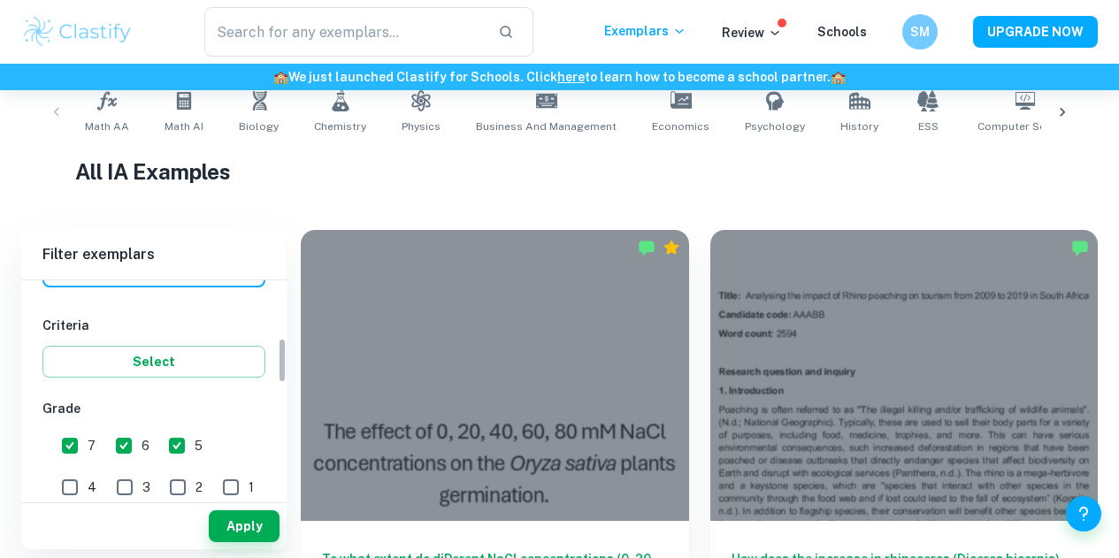
scroll to position [278, 0]
type input "English A ([PERSON_NAME] & Lit) IO"
click at [127, 446] on input "6" at bounding box center [123, 443] width 35 height 35
checkbox input "false"
click at [177, 444] on input "5" at bounding box center [176, 443] width 35 height 35
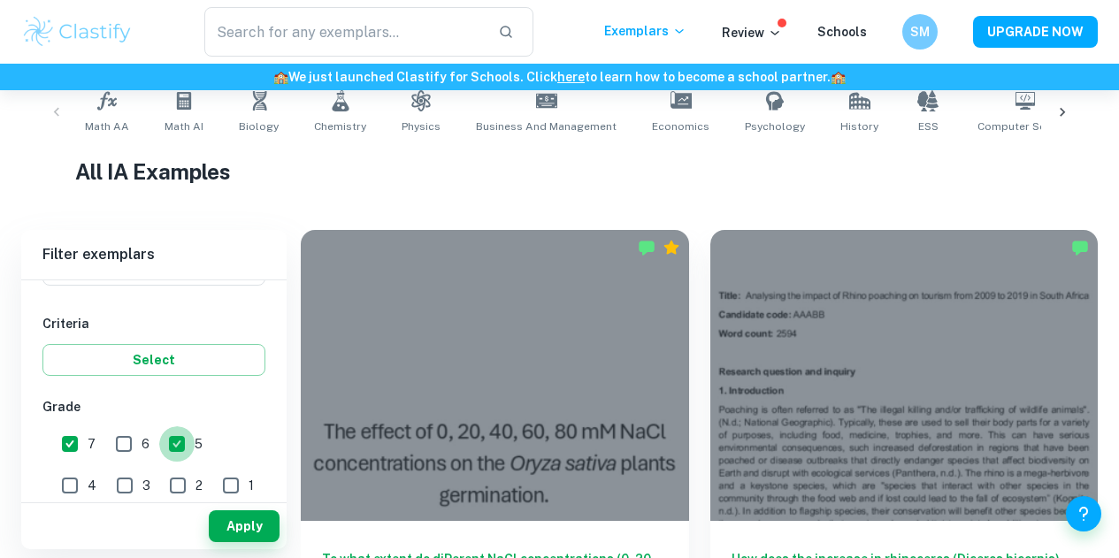
checkbox input "false"
click at [178, 363] on button "Select" at bounding box center [153, 360] width 223 height 32
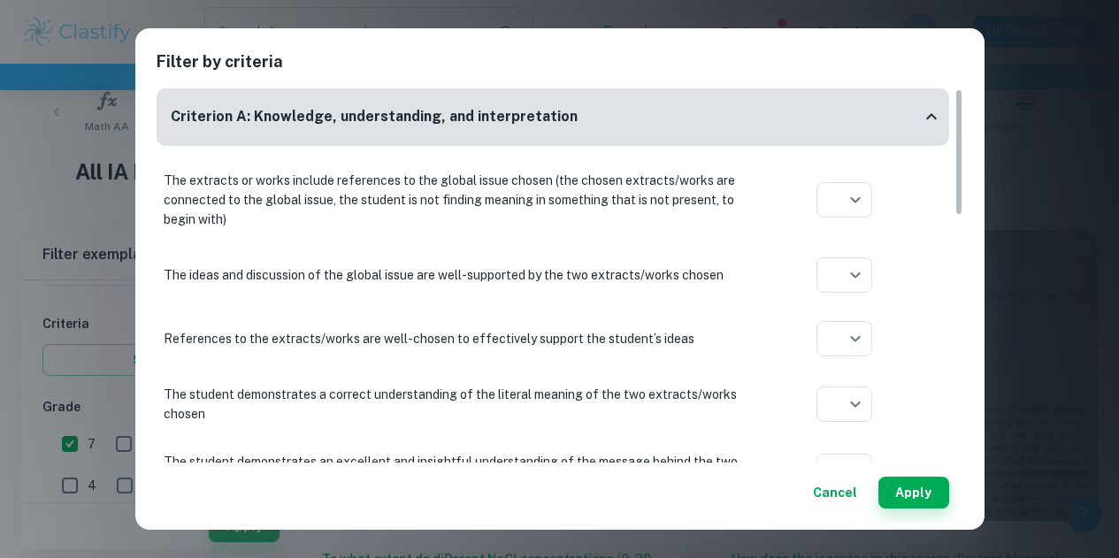
click at [828, 490] on button "Cancel" at bounding box center [835, 493] width 58 height 32
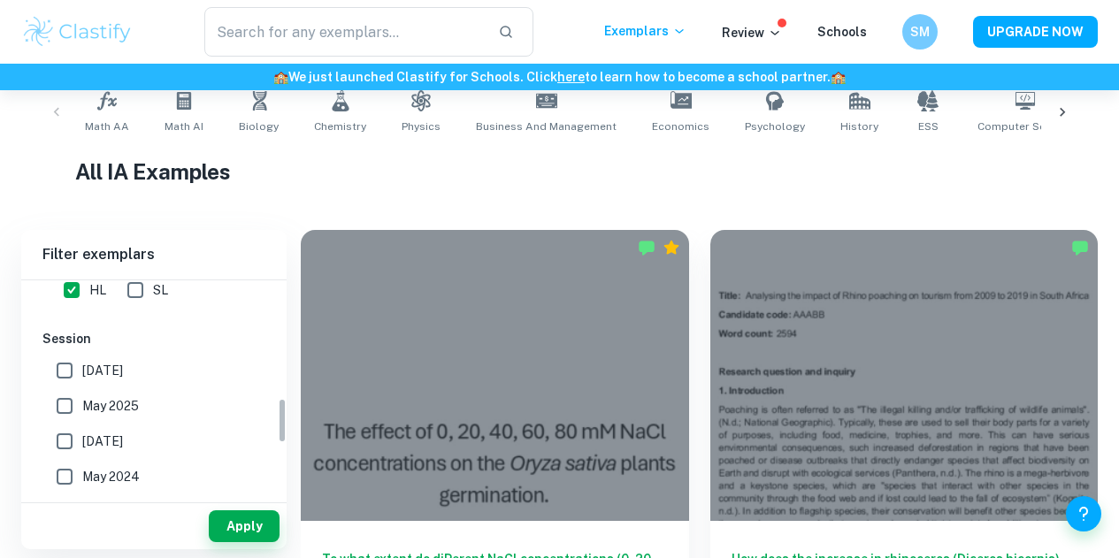
scroll to position [562, 0]
click at [225, 526] on button "Apply" at bounding box center [244, 526] width 71 height 32
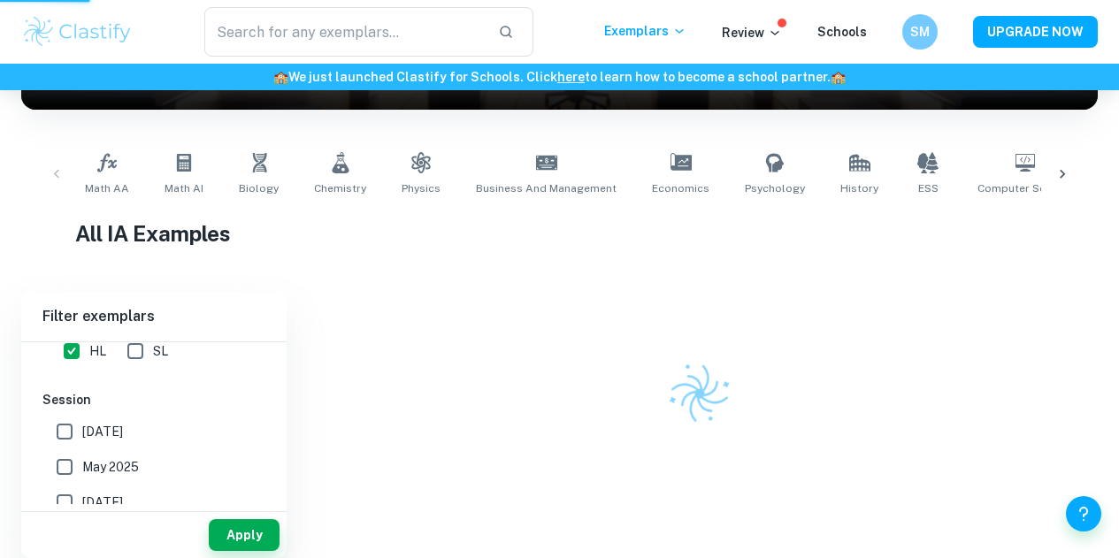
scroll to position [303, 0]
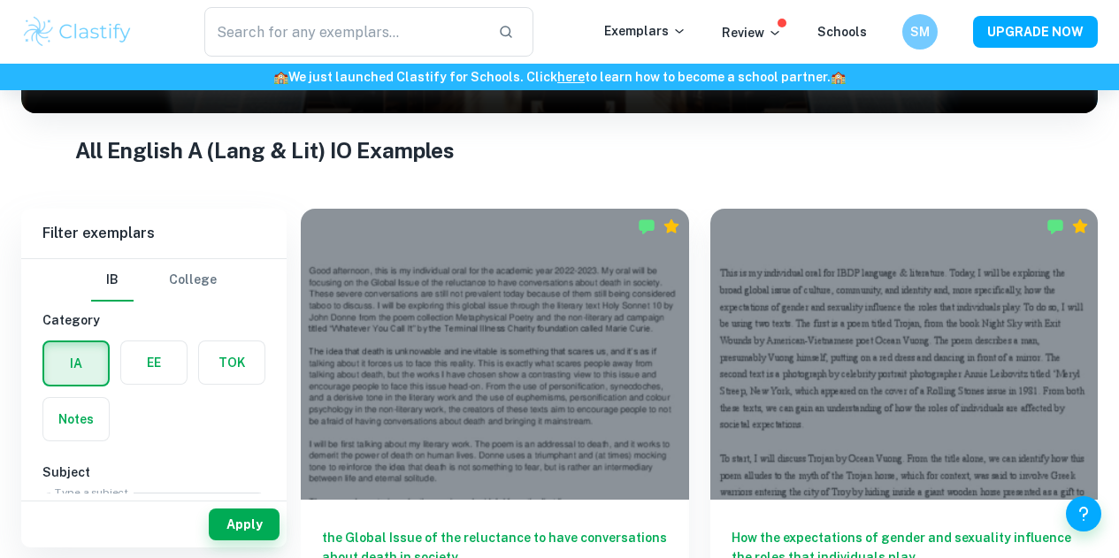
scroll to position [299, 0]
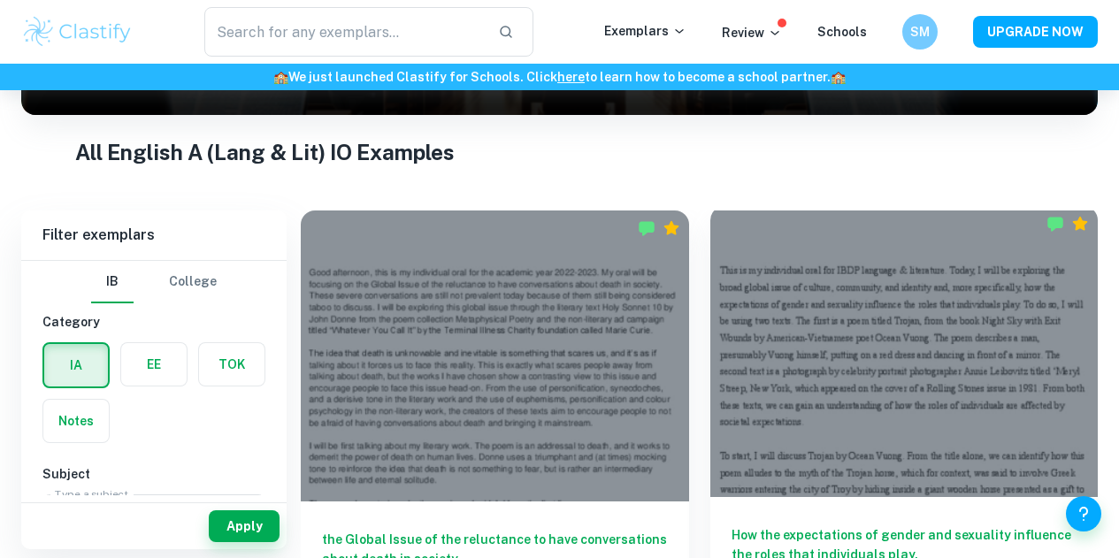
click at [731, 525] on h6 "How the expectations of gender and sexuality influence the roles that individua…" at bounding box center [904, 554] width 346 height 58
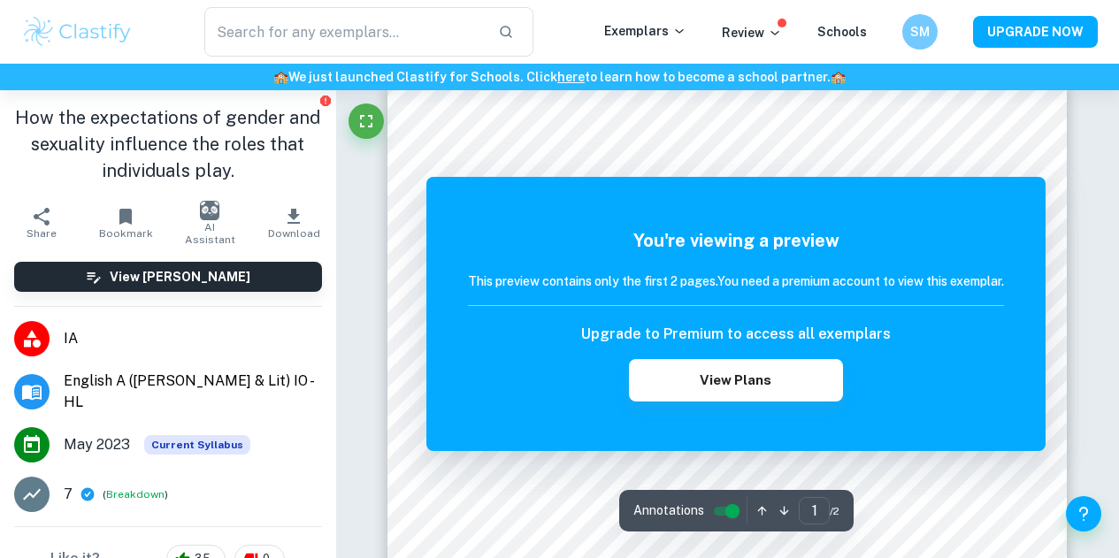
scroll to position [26, 0]
click at [729, 332] on h6 "Upgrade to Premium to access all exemplars" at bounding box center [736, 334] width 310 height 21
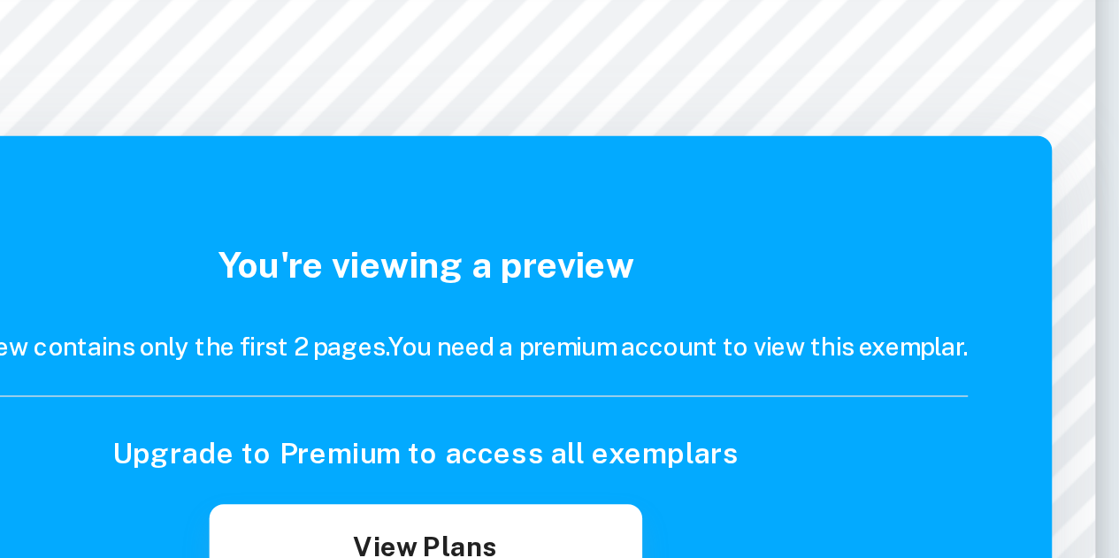
click at [1033, 188] on div "You're viewing a preview This preview contains only the first 2 pages. You need…" at bounding box center [735, 314] width 619 height 274
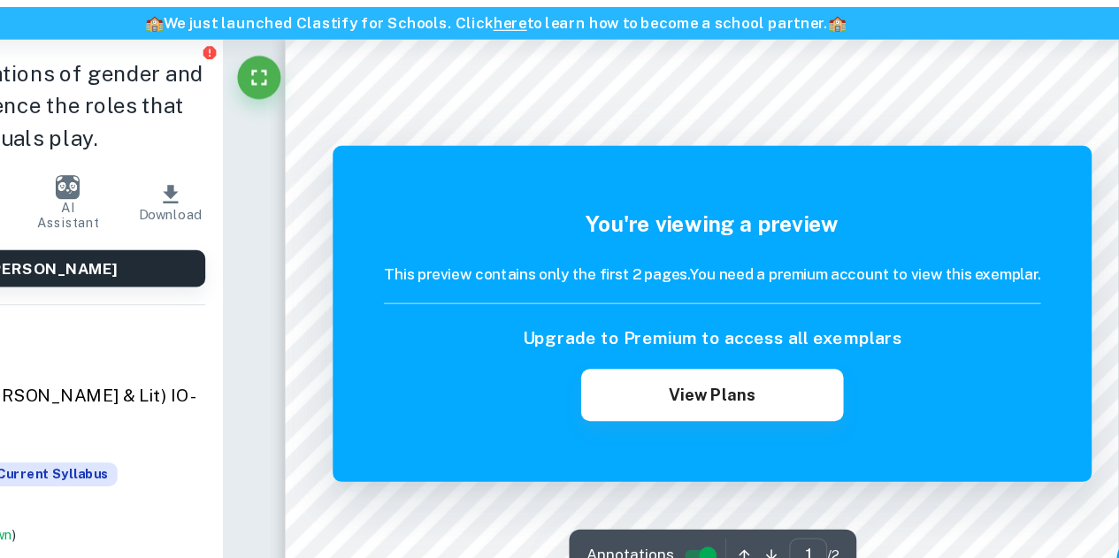
scroll to position [42, 0]
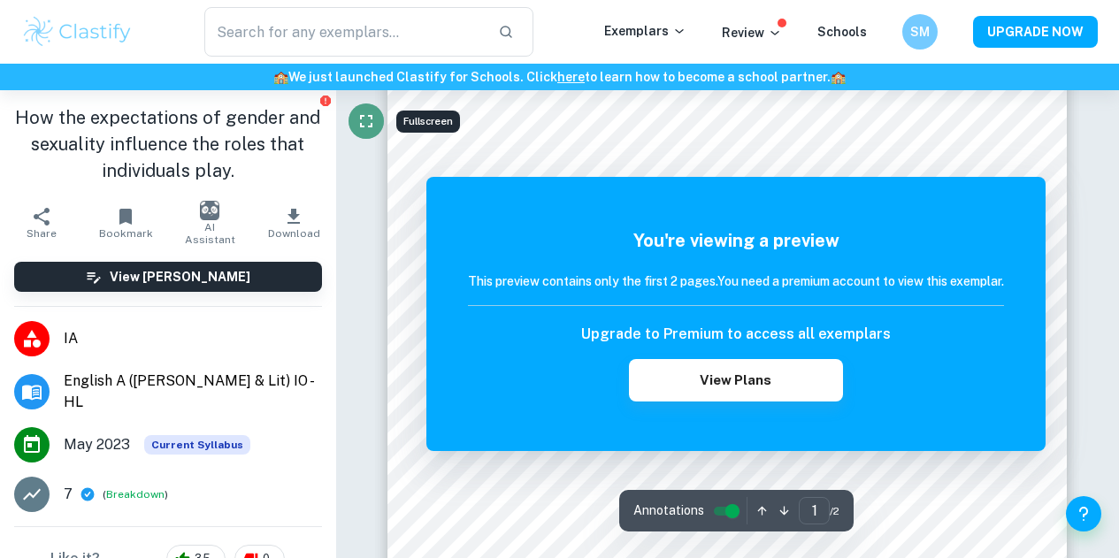
click at [373, 115] on icon "Fullscreen" at bounding box center [365, 121] width 21 height 21
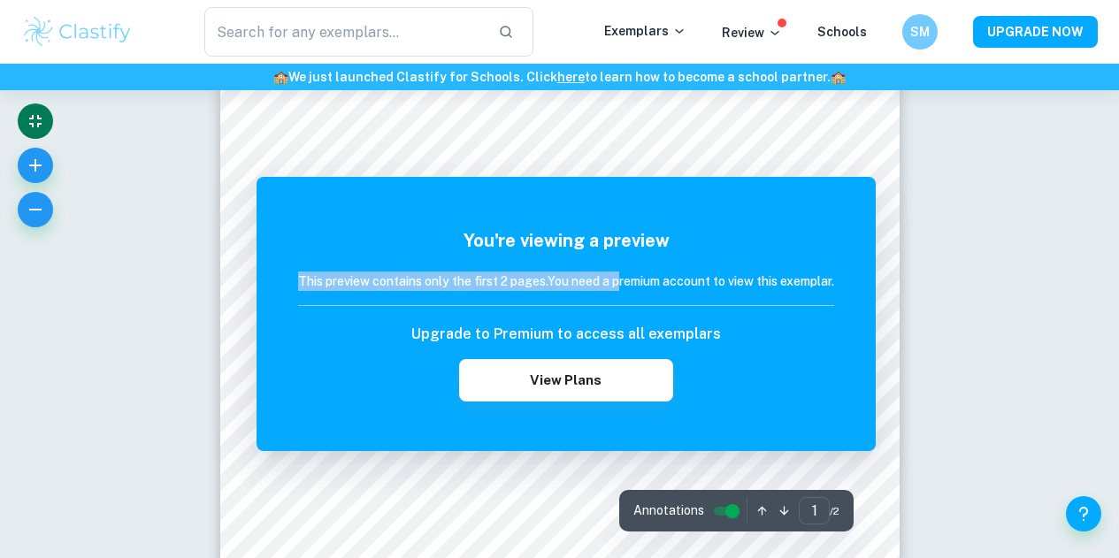
drag, startPoint x: 618, startPoint y: 269, endPoint x: 680, endPoint y: 203, distance: 90.1
click at [680, 203] on div "You're viewing a preview This preview contains only the first 2 pages. You need…" at bounding box center [565, 314] width 619 height 274
click at [488, 271] on h6 "This preview contains only the first 2 pages. You need a premium account to vie…" at bounding box center [566, 280] width 536 height 19
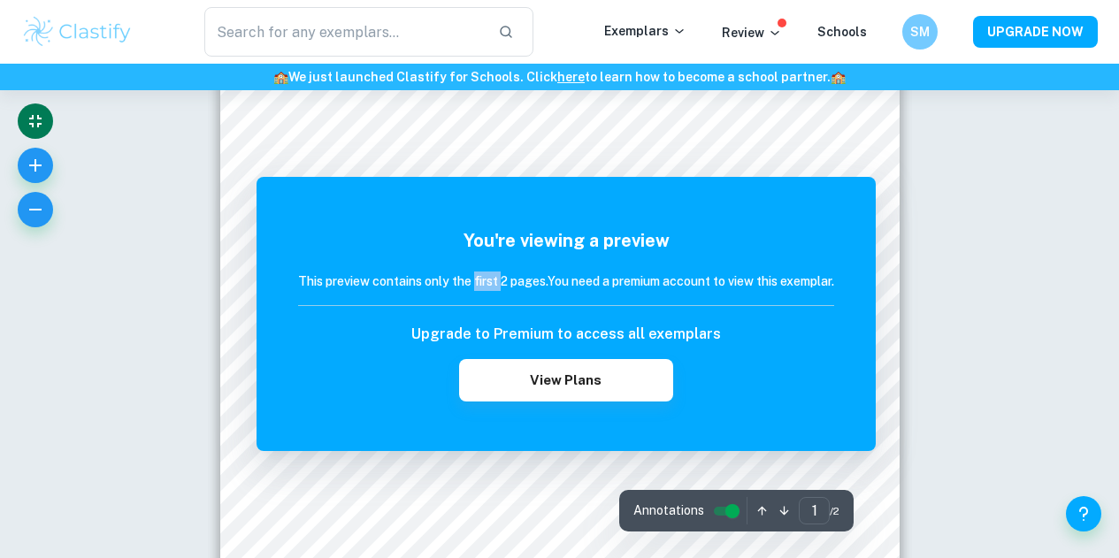
click at [488, 271] on h6 "This preview contains only the first 2 pages. You need a premium account to vie…" at bounding box center [566, 280] width 536 height 19
click at [849, 190] on div "You're viewing a preview This preview contains only the first 2 pages. You need…" at bounding box center [565, 314] width 619 height 274
click at [873, 189] on div "You're viewing a preview This preview contains only the first 2 pages. You need…" at bounding box center [565, 314] width 619 height 274
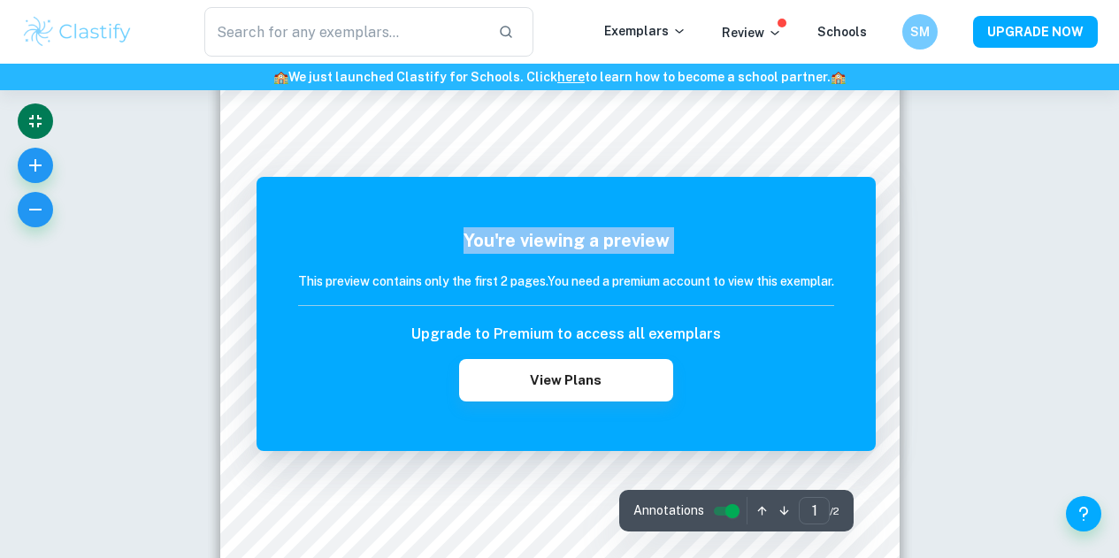
click at [873, 189] on div "You're viewing a preview This preview contains only the first 2 pages. You need…" at bounding box center [565, 314] width 619 height 274
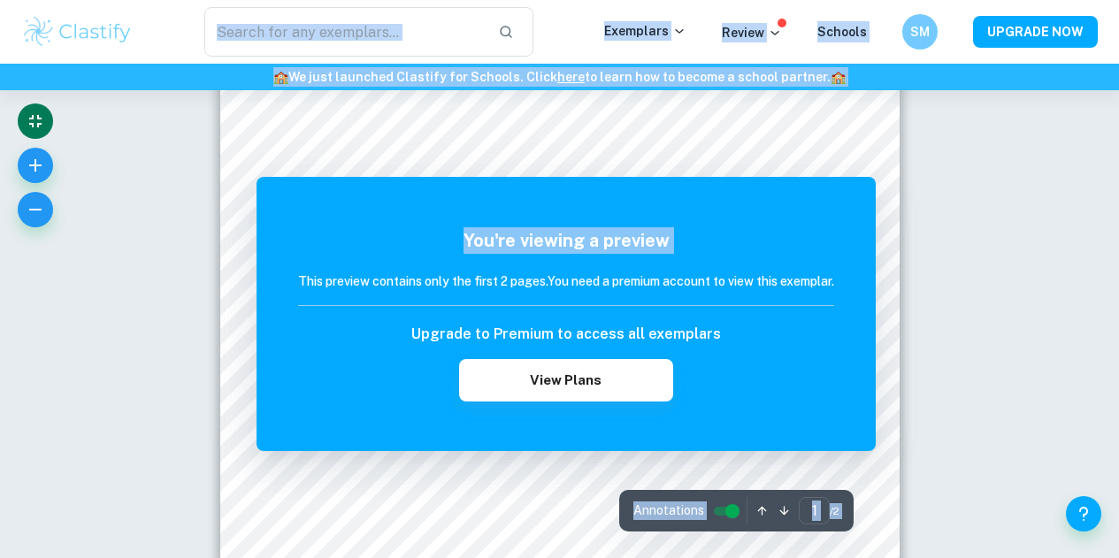
drag, startPoint x: 873, startPoint y: 189, endPoint x: 465, endPoint y: 57, distance: 428.4
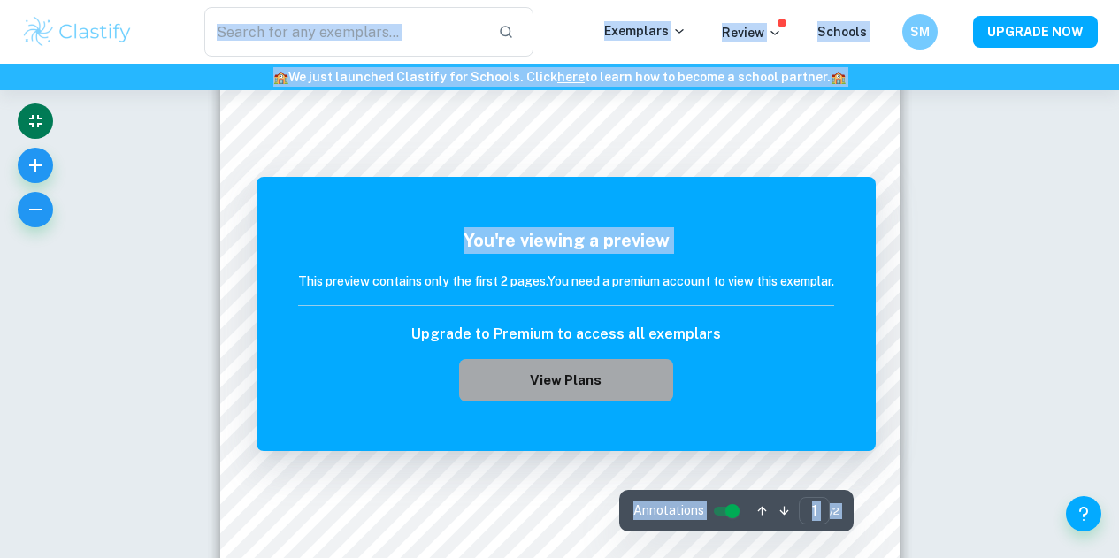
click at [558, 363] on button "View Plans" at bounding box center [566, 380] width 214 height 42
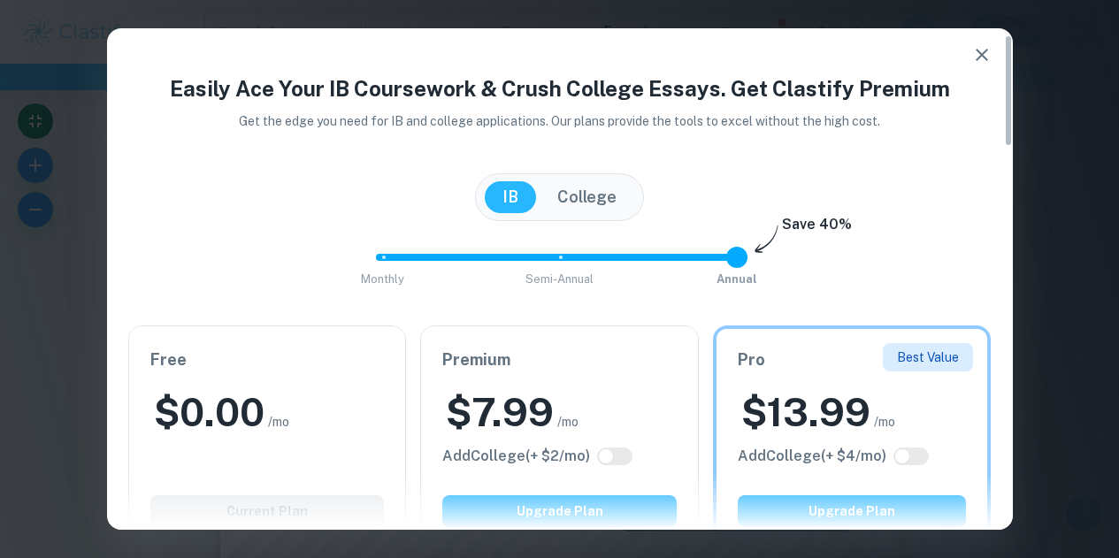
scroll to position [30, 0]
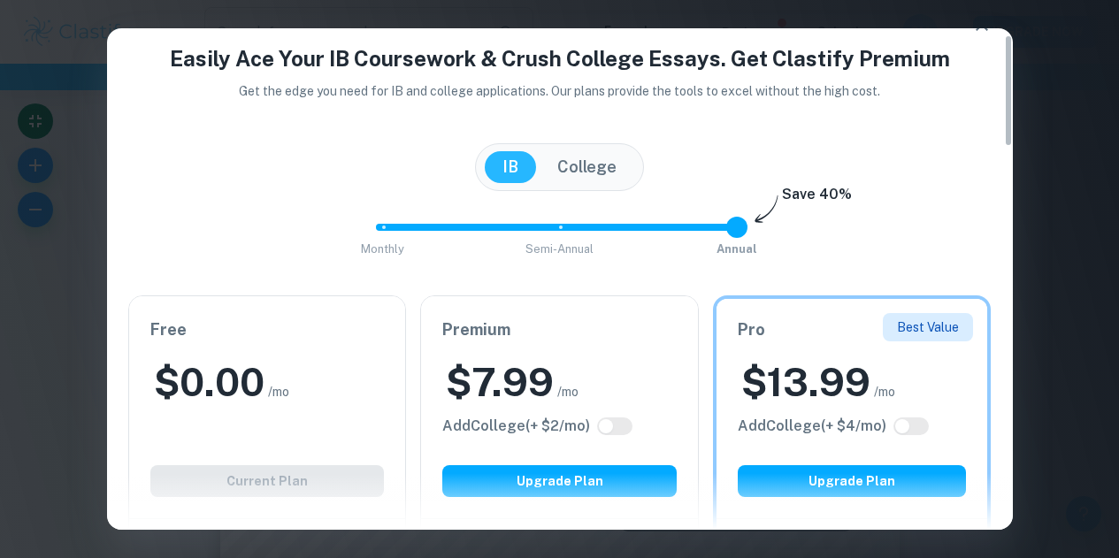
click at [264, 402] on h2 "$ 0.00" at bounding box center [209, 382] width 111 height 52
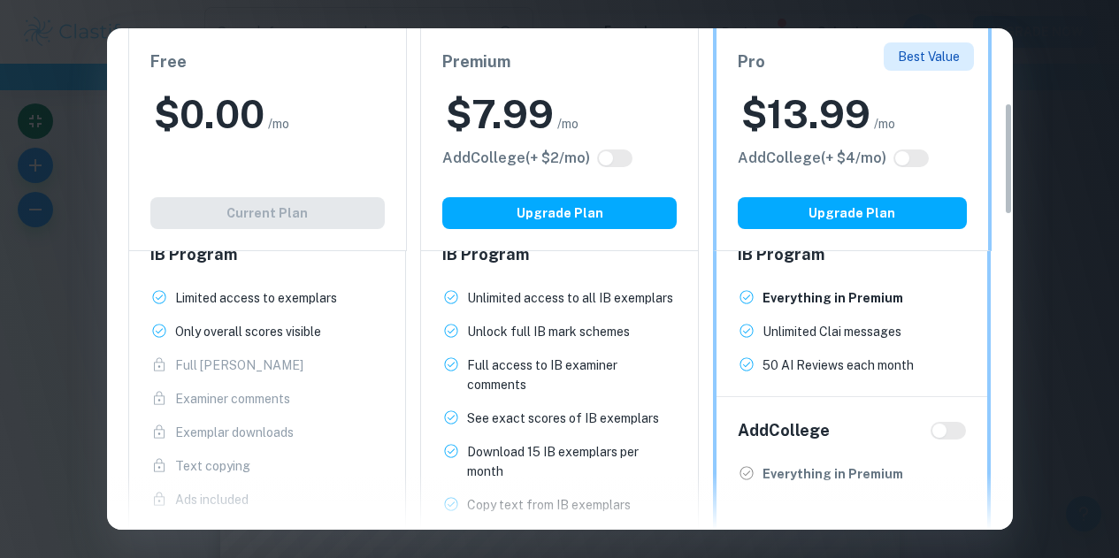
scroll to position [330, 0]
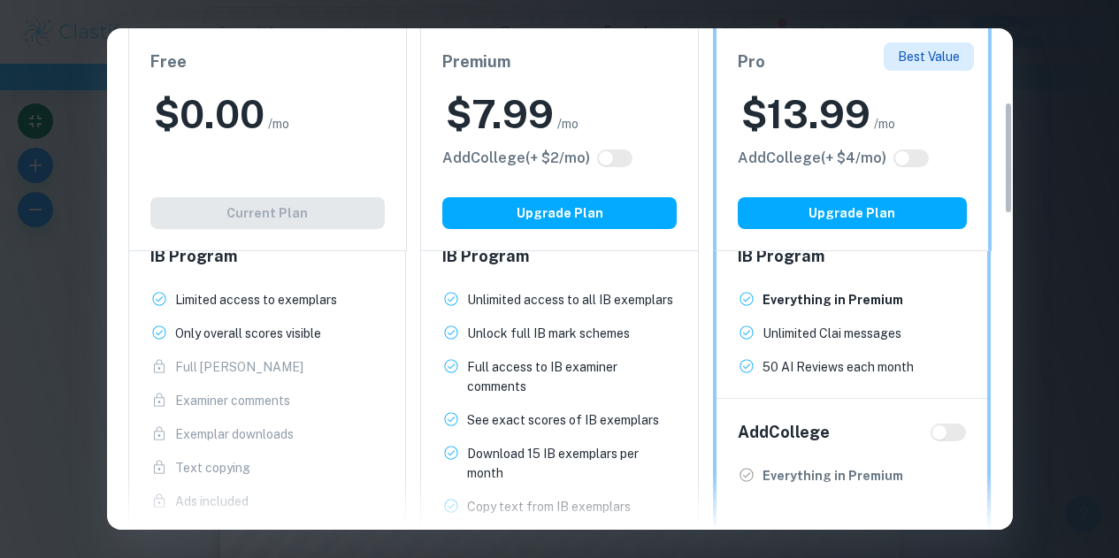
click at [338, 235] on div "Free $ 0.00 /mo Add College (+ $ 2 /mo) Current Plan" at bounding box center [267, 139] width 279 height 223
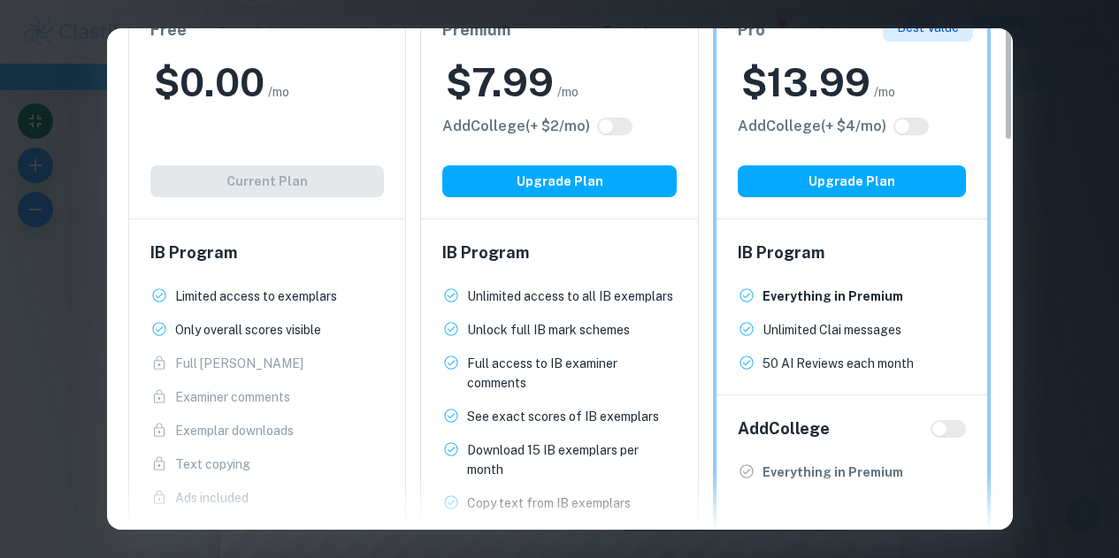
scroll to position [0, 0]
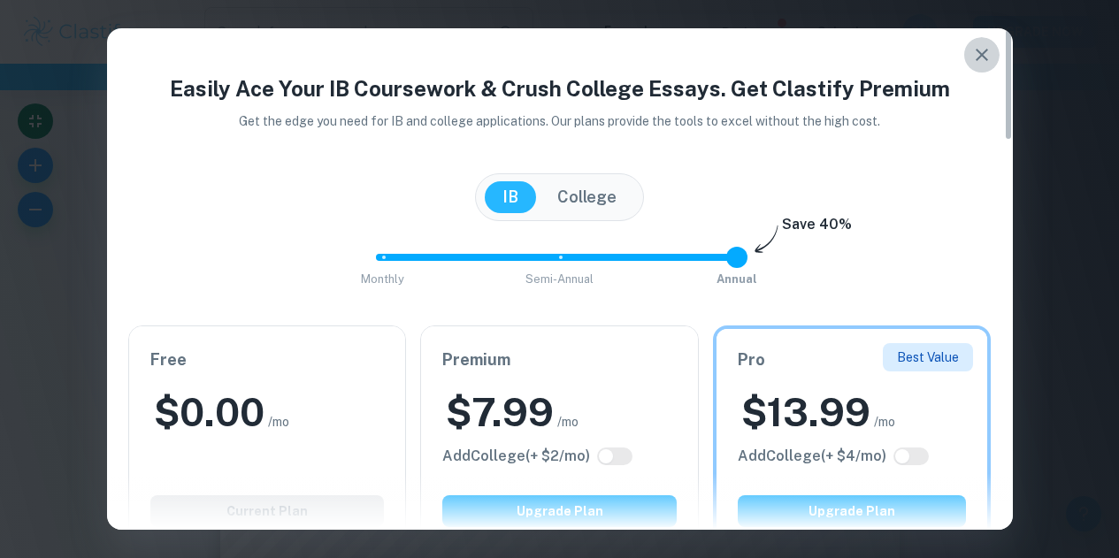
click at [985, 61] on icon "button" at bounding box center [981, 54] width 21 height 21
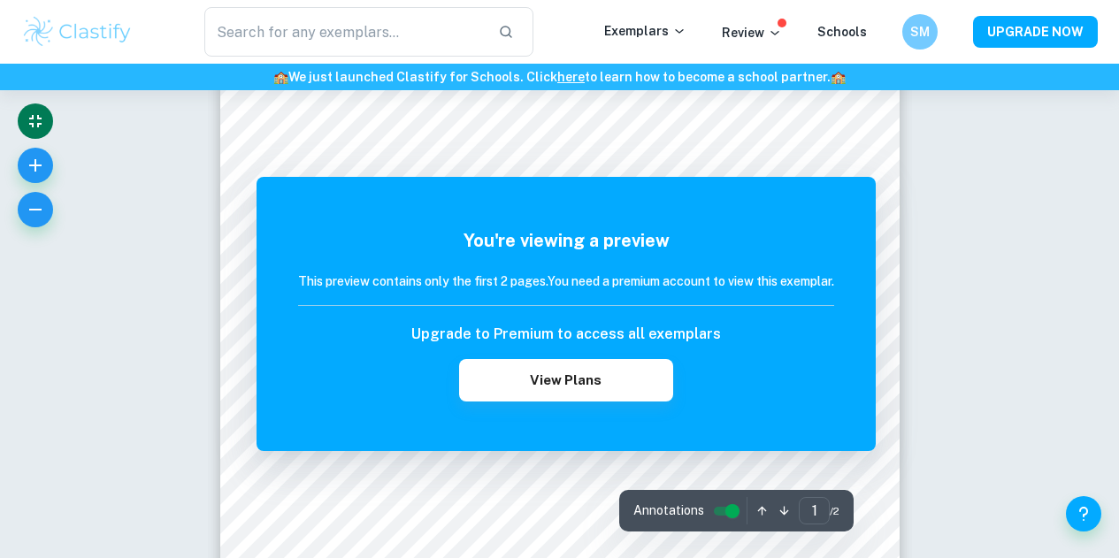
scroll to position [198, 0]
